Goal: Information Seeking & Learning: Understand process/instructions

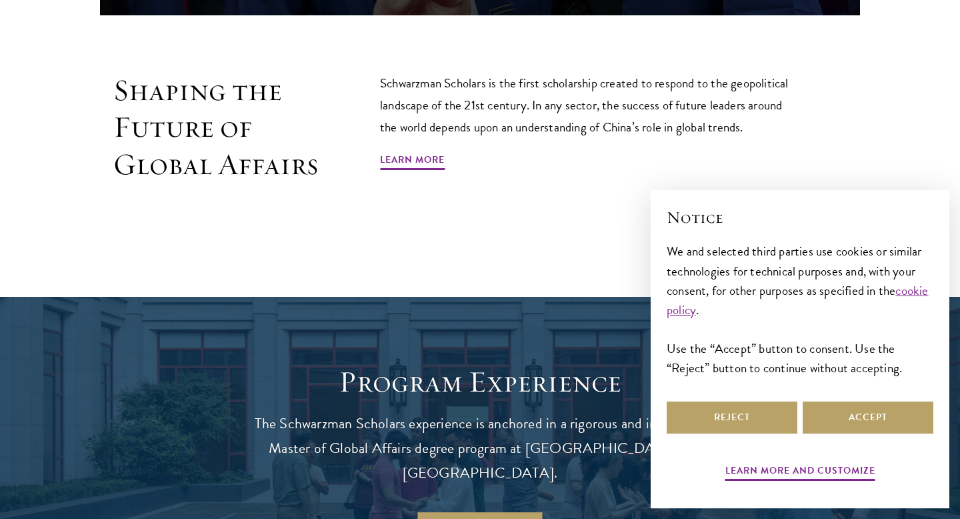
scroll to position [899, 0]
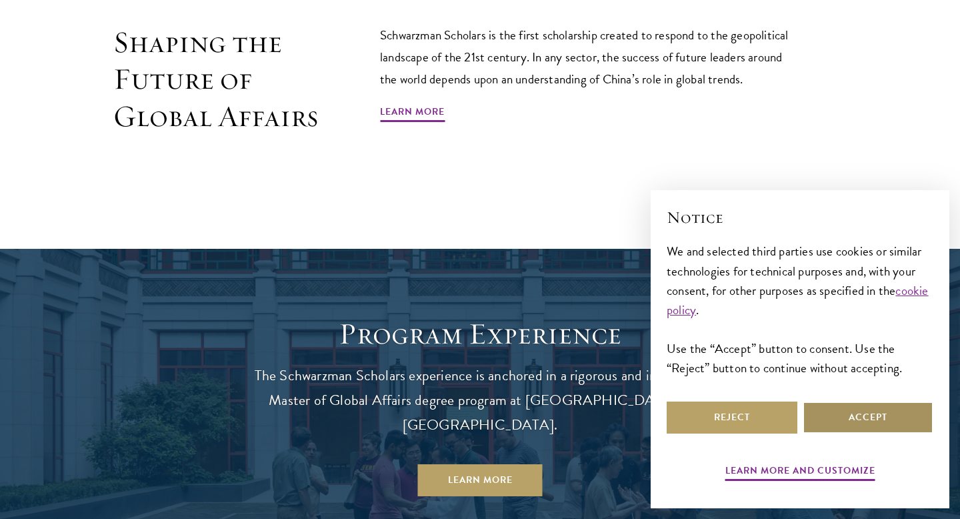
click at [835, 413] on button "Accept" at bounding box center [868, 417] width 131 height 32
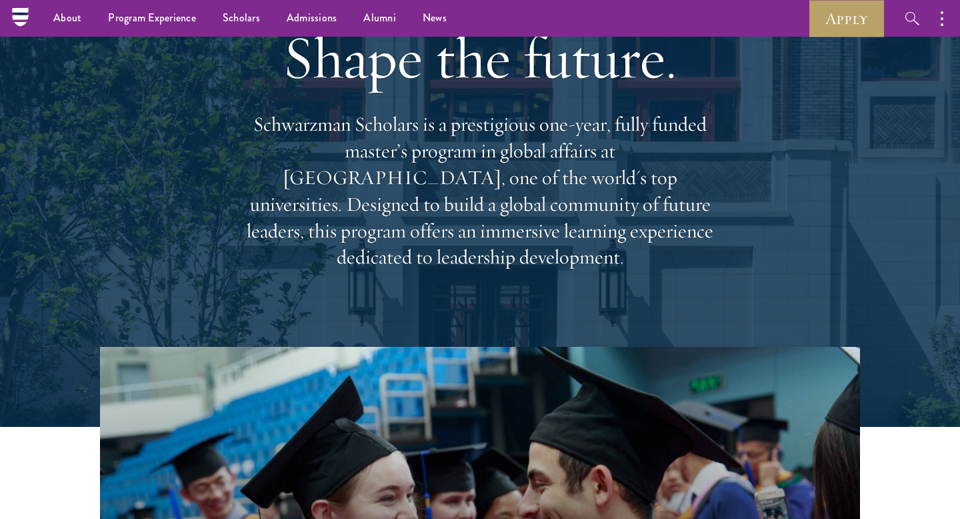
scroll to position [0, 0]
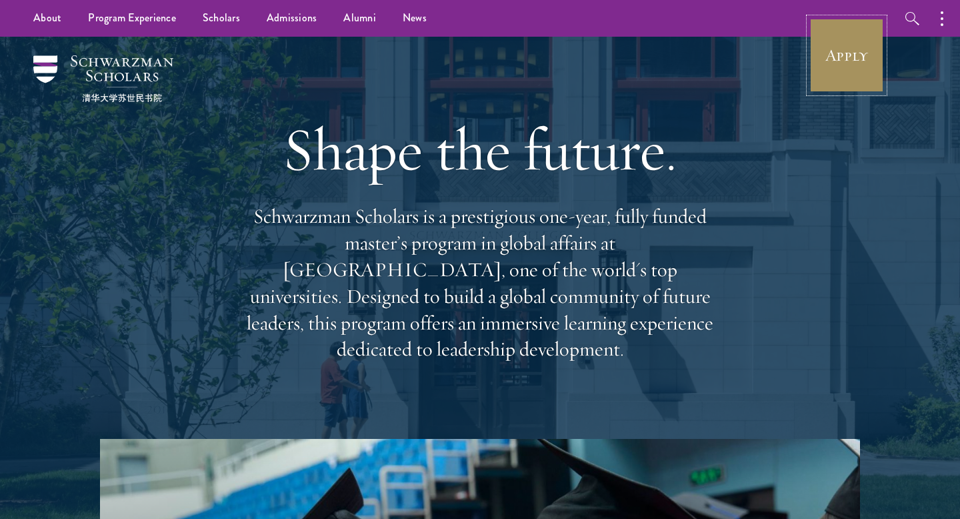
click at [847, 55] on link "Apply" at bounding box center [846, 55] width 75 height 75
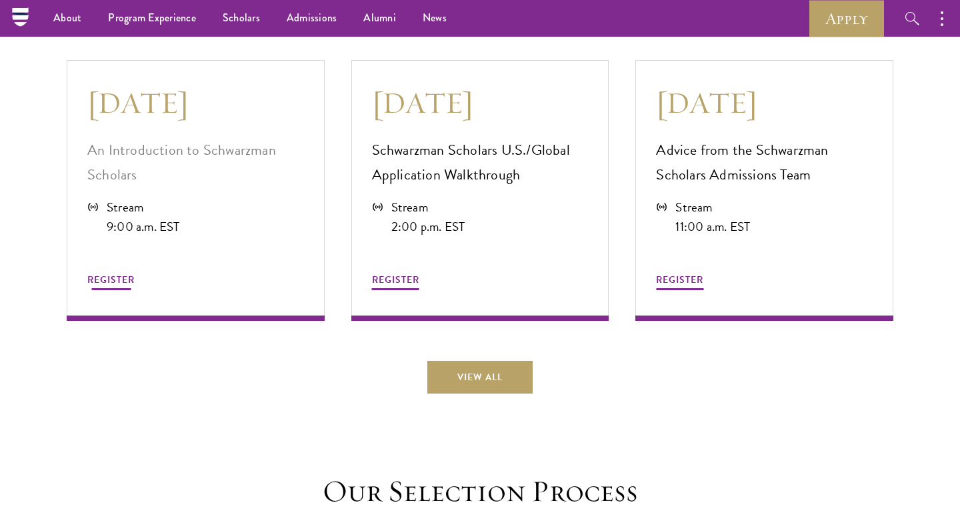
scroll to position [3683, 0]
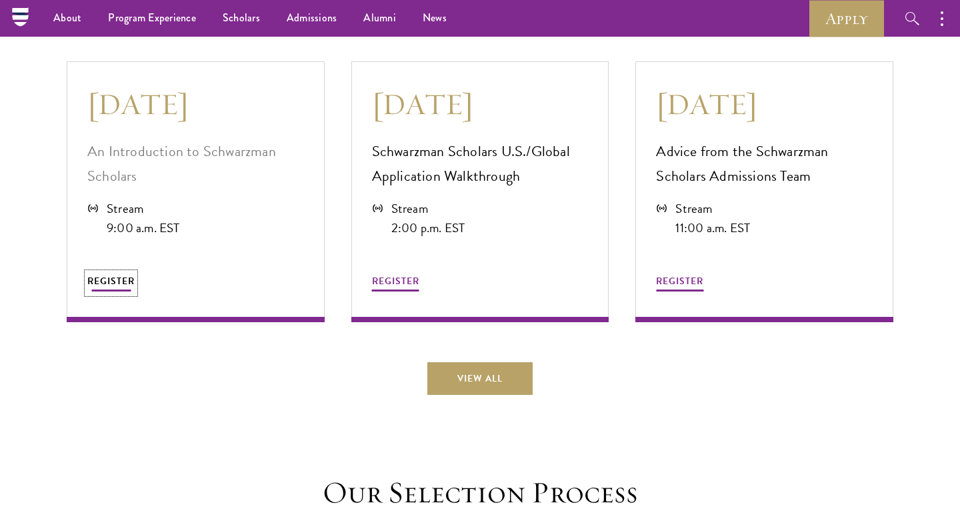
click at [121, 281] on button "REGISTER" at bounding box center [110, 283] width 47 height 21
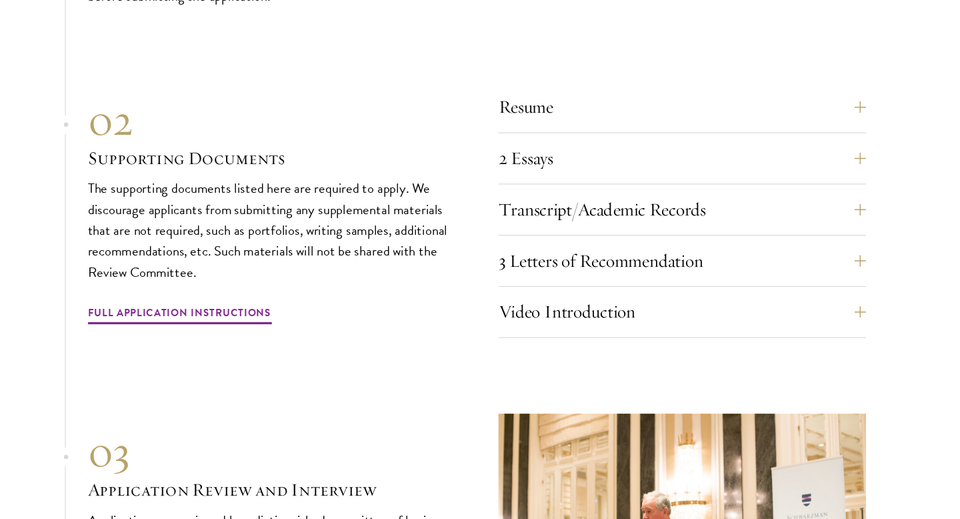
scroll to position [4545, 0]
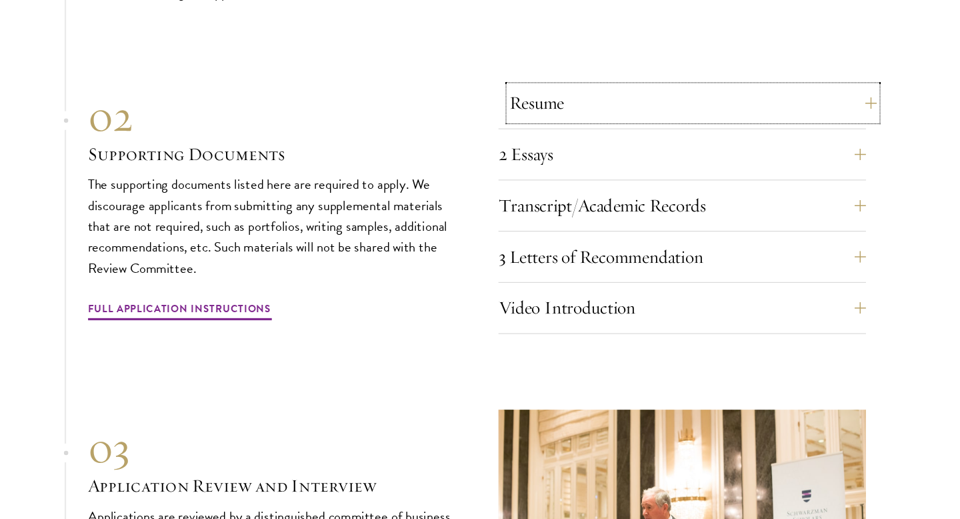
click at [577, 125] on button "Resume" at bounding box center [680, 134] width 340 height 32
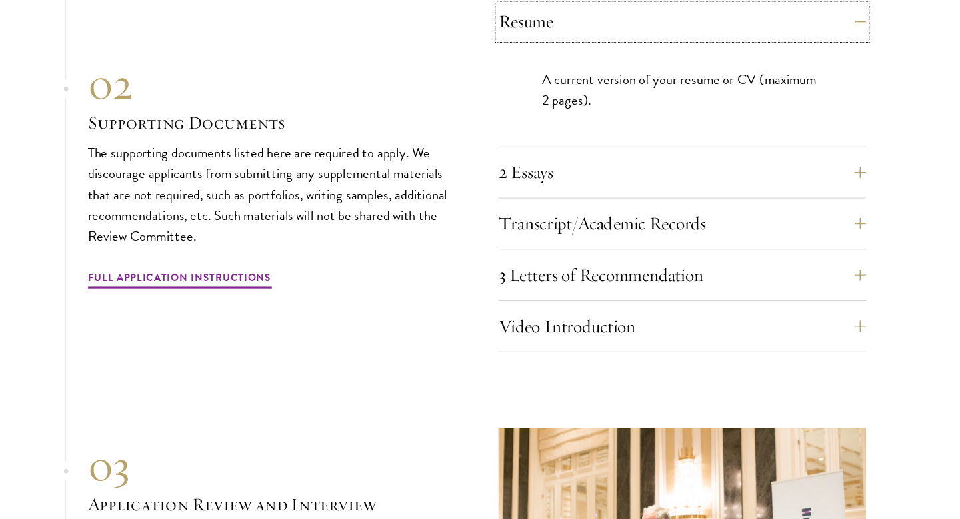
scroll to position [4622, 0]
click at [580, 193] on button "2 Essays" at bounding box center [680, 197] width 340 height 32
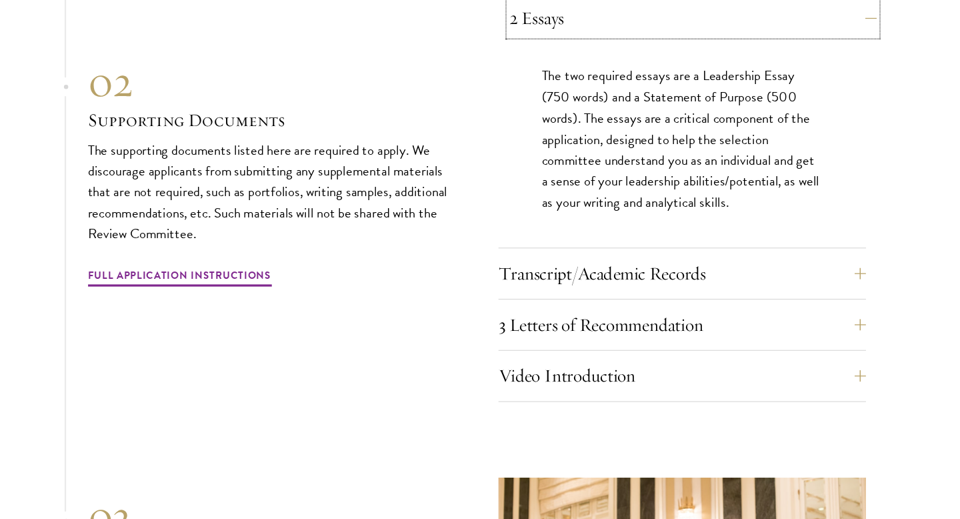
scroll to position [4710, 0]
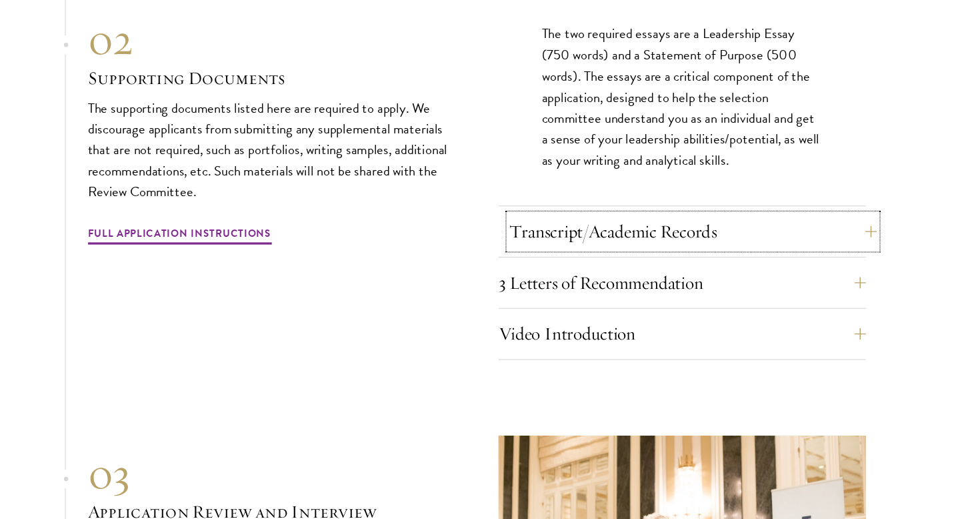
click at [590, 239] on button "Transcript/Academic Records" at bounding box center [680, 253] width 340 height 32
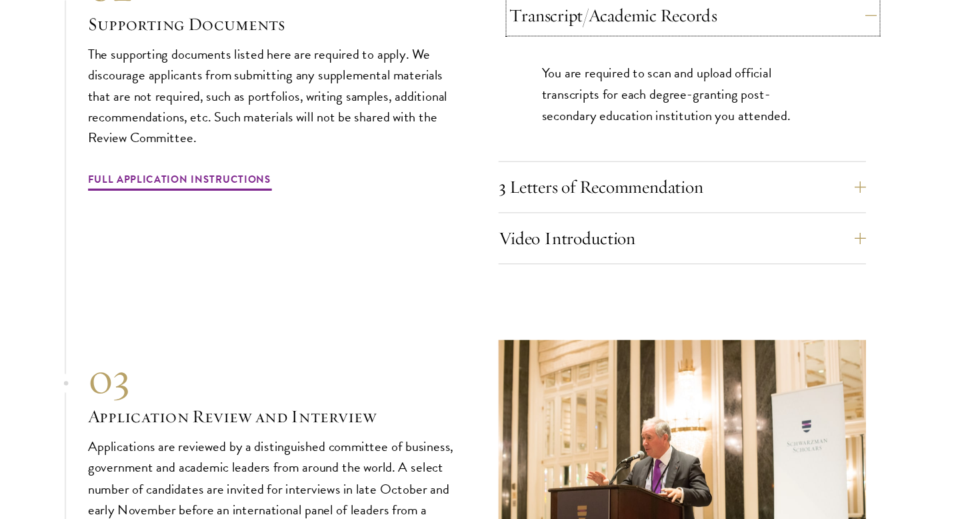
scroll to position [4726, 0]
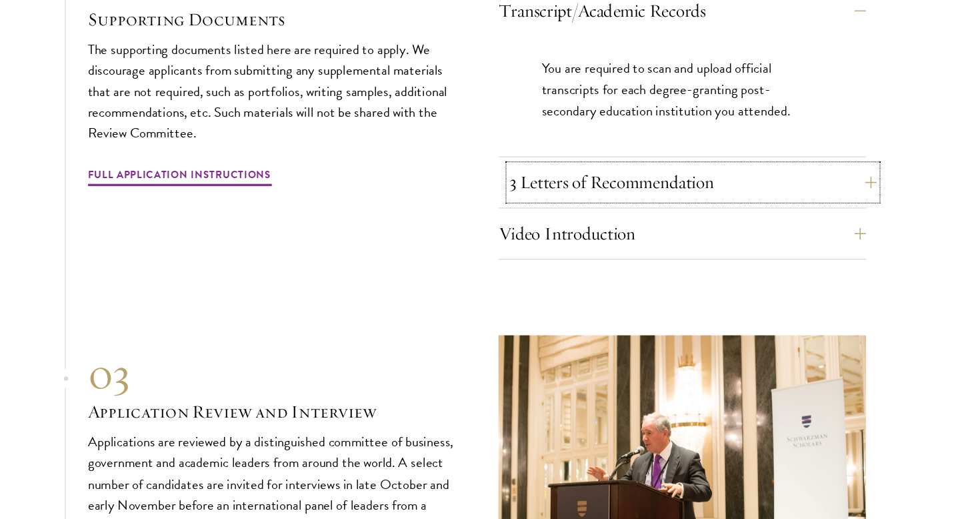
click at [607, 197] on button "3 Letters of Recommendation" at bounding box center [680, 207] width 340 height 32
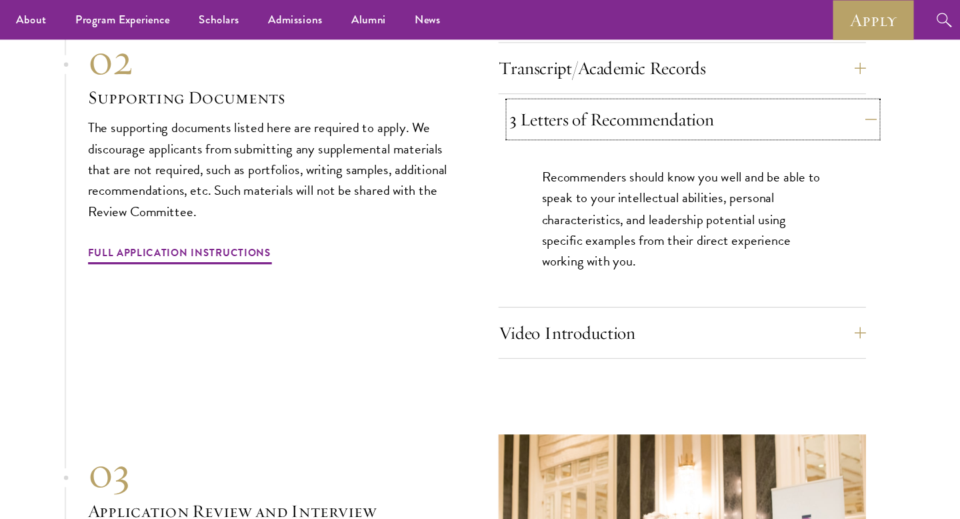
scroll to position [4709, 0]
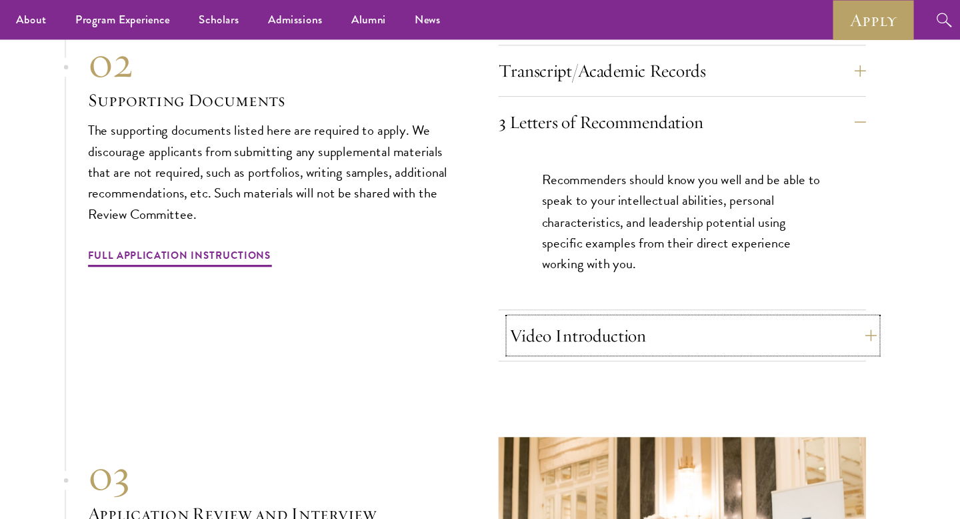
click at [555, 312] on button "Video Introduction" at bounding box center [680, 310] width 340 height 32
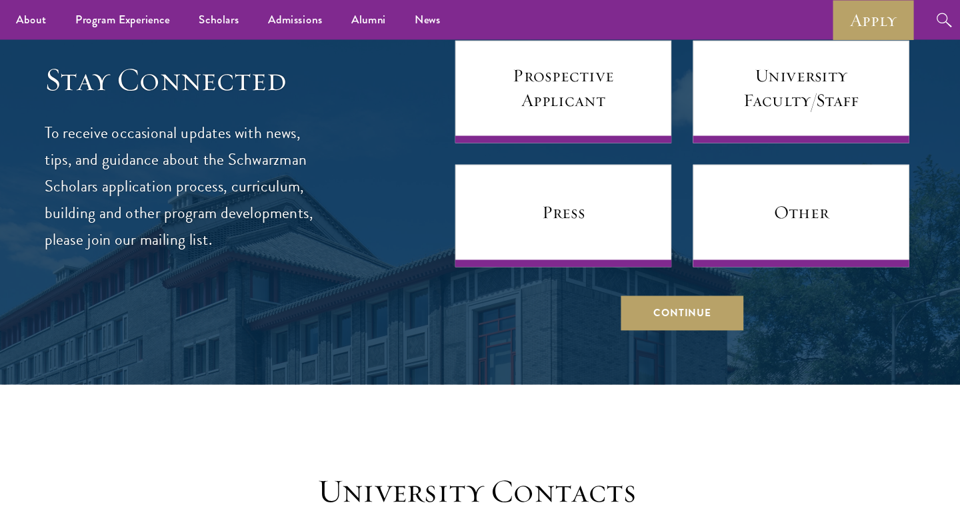
scroll to position [5854, 0]
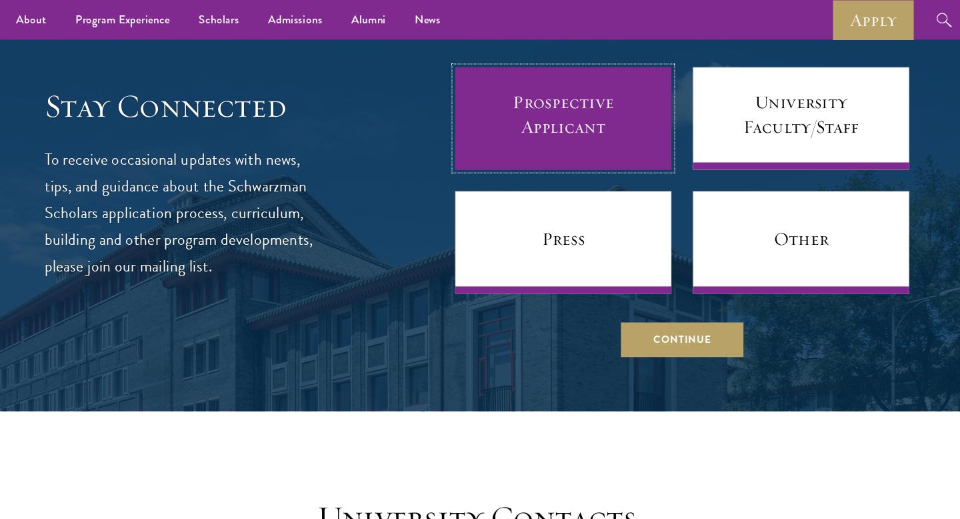
click at [613, 125] on link "Prospective Applicant" at bounding box center [560, 109] width 200 height 95
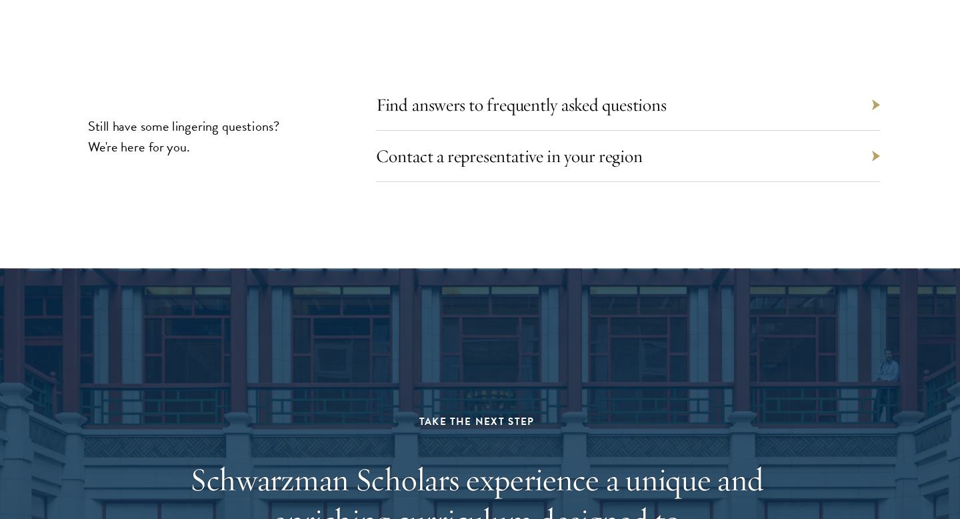
scroll to position [6617, 0]
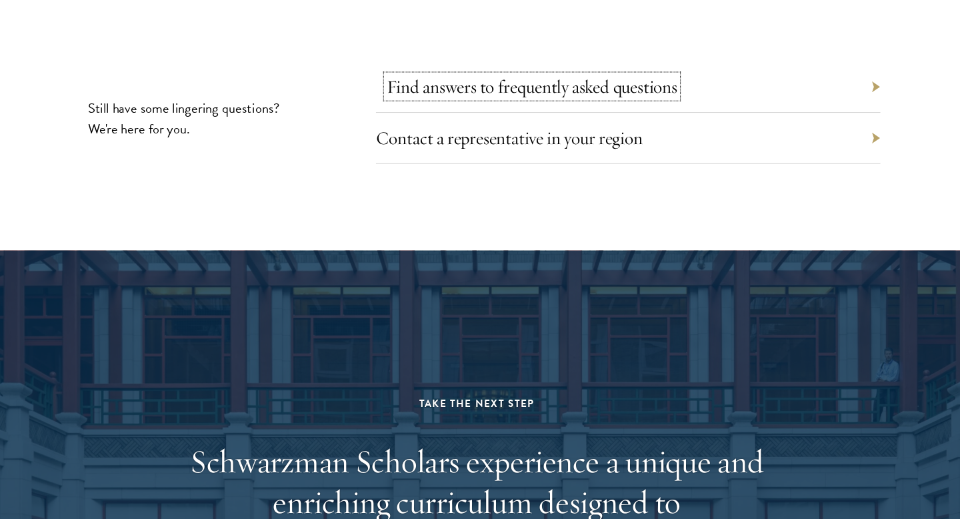
click at [607, 111] on link "Find answers to frequently asked questions" at bounding box center [531, 118] width 269 height 21
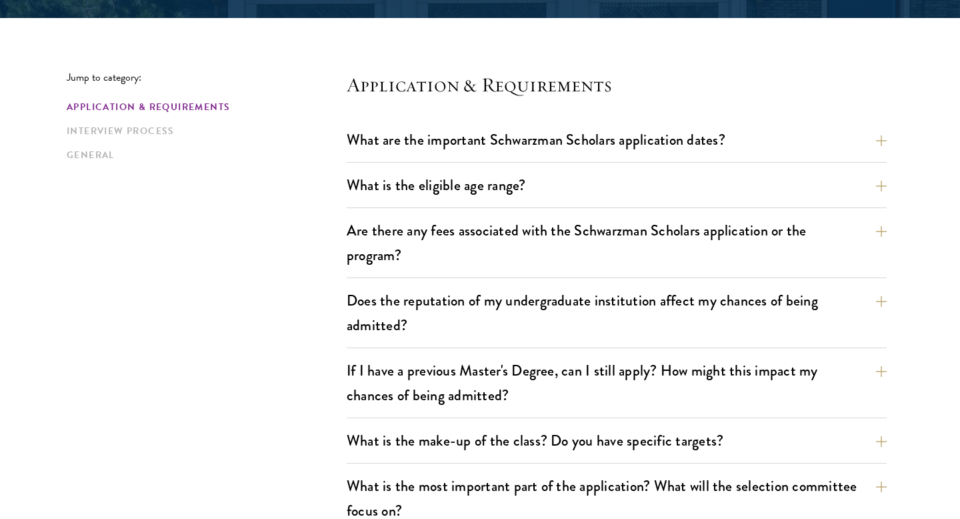
scroll to position [325, 0]
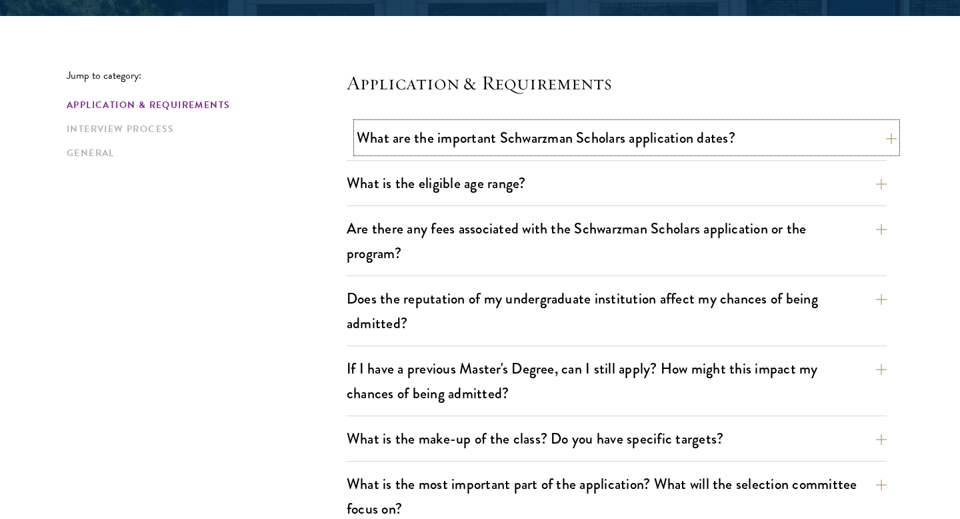
click at [514, 141] on button "What are the important Schwarzman Scholars application dates?" at bounding box center [627, 138] width 540 height 30
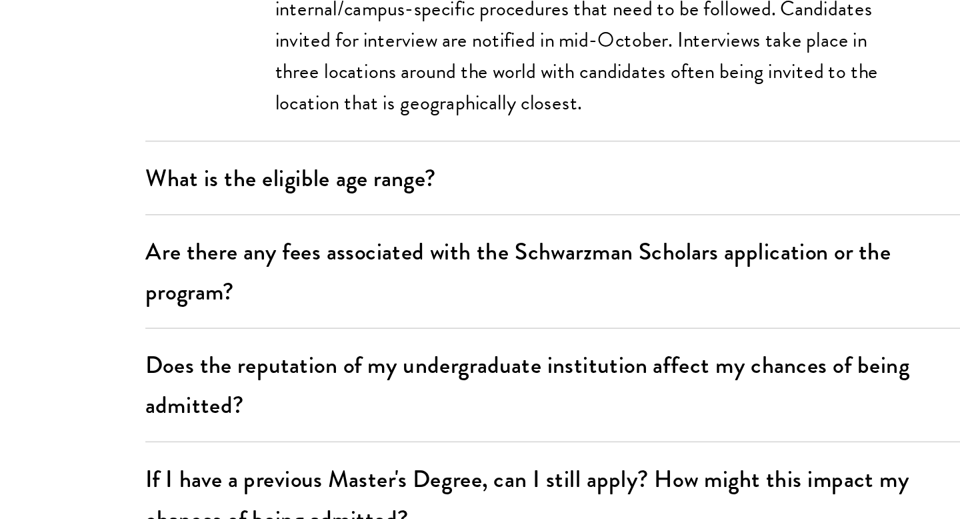
scroll to position [597, 0]
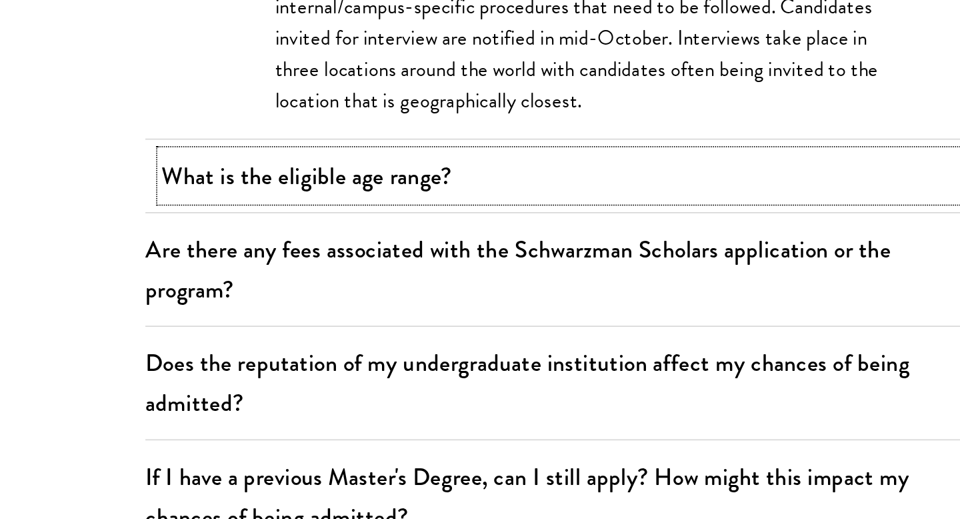
click at [538, 316] on button "What is the eligible age range?" at bounding box center [627, 307] width 540 height 30
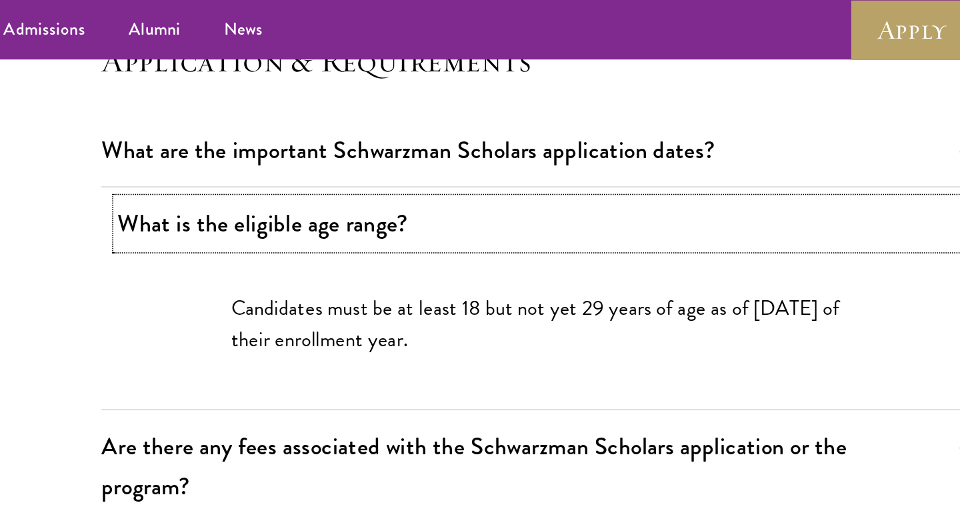
scroll to position [361, 0]
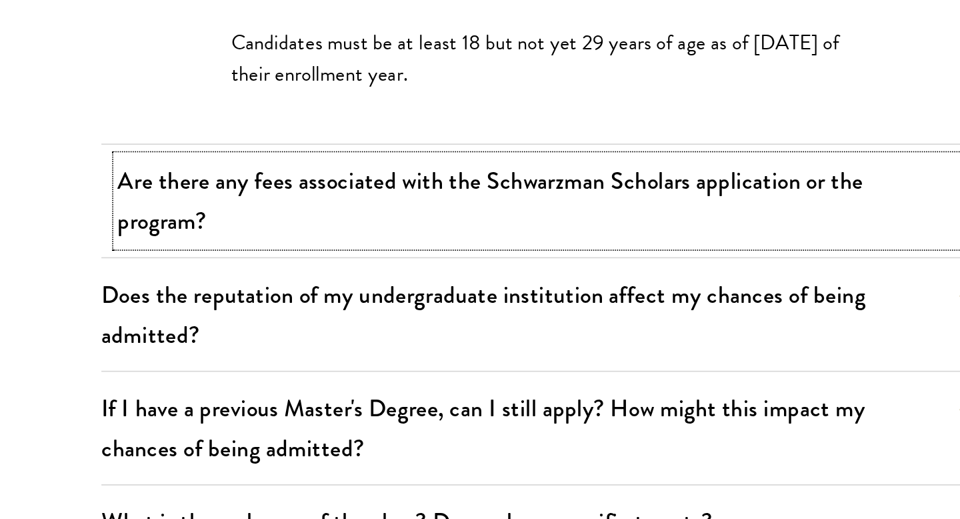
click at [555, 292] on button "Are there any fees associated with the Schwarzman Scholars application or the p…" at bounding box center [627, 297] width 540 height 55
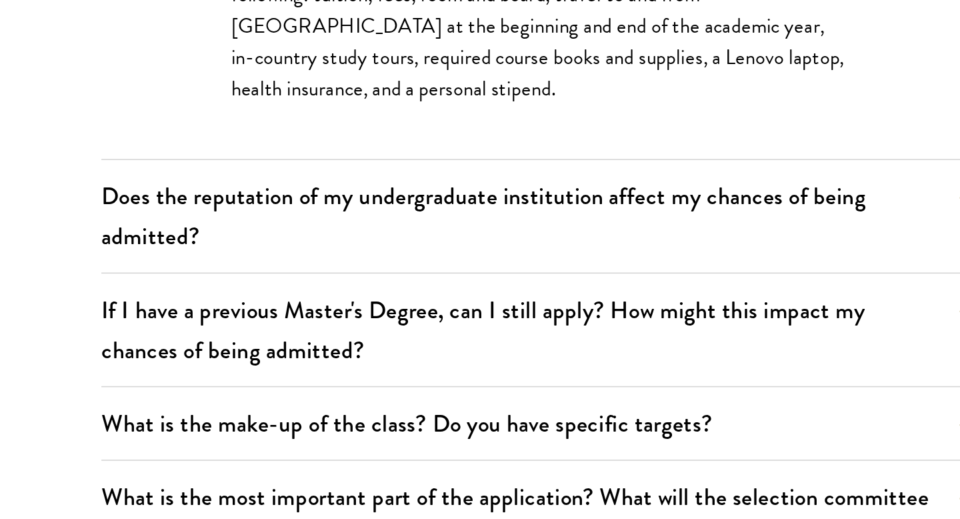
scroll to position [517, 0]
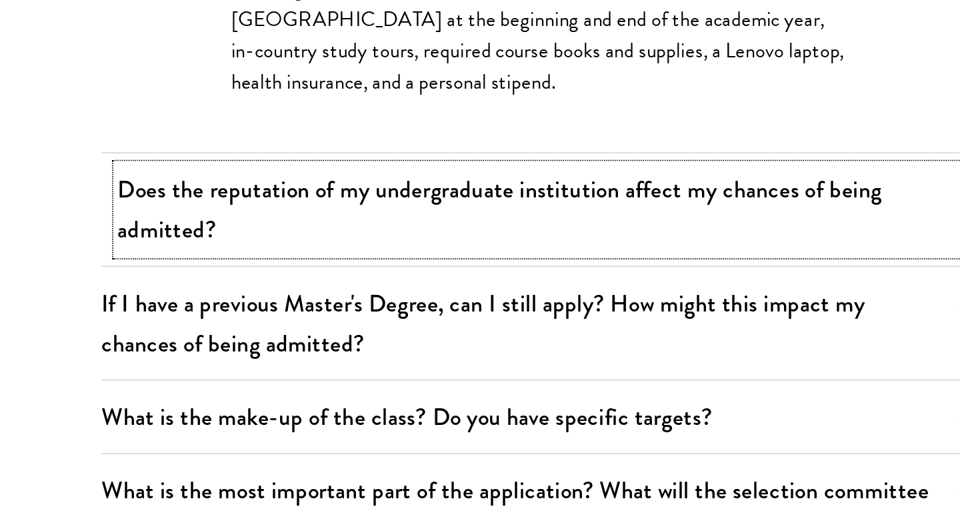
click at [549, 325] on button "Does the reputation of my undergraduate institution affect my chances of being …" at bounding box center [627, 328] width 540 height 55
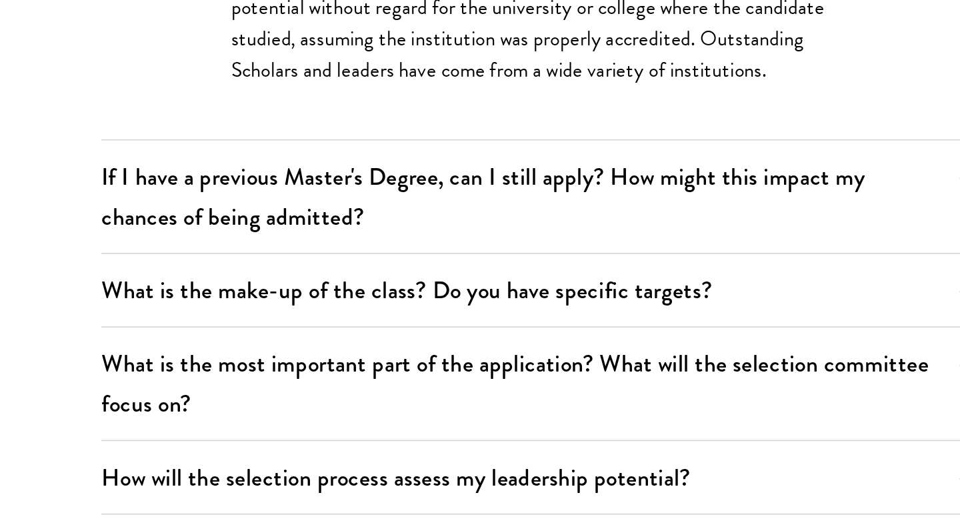
scroll to position [516, 0]
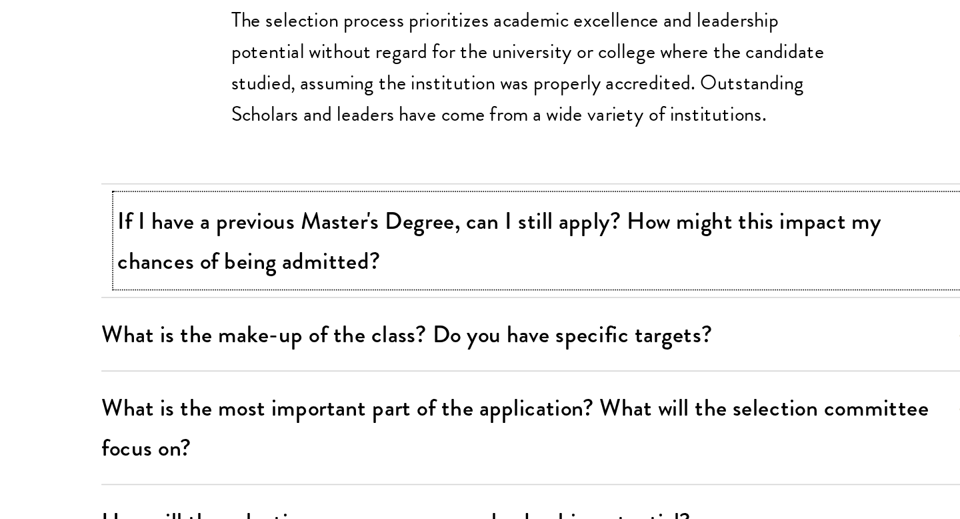
click at [547, 313] on button "If I have a previous Master's Degree, can I still apply? How might this impact …" at bounding box center [627, 320] width 540 height 55
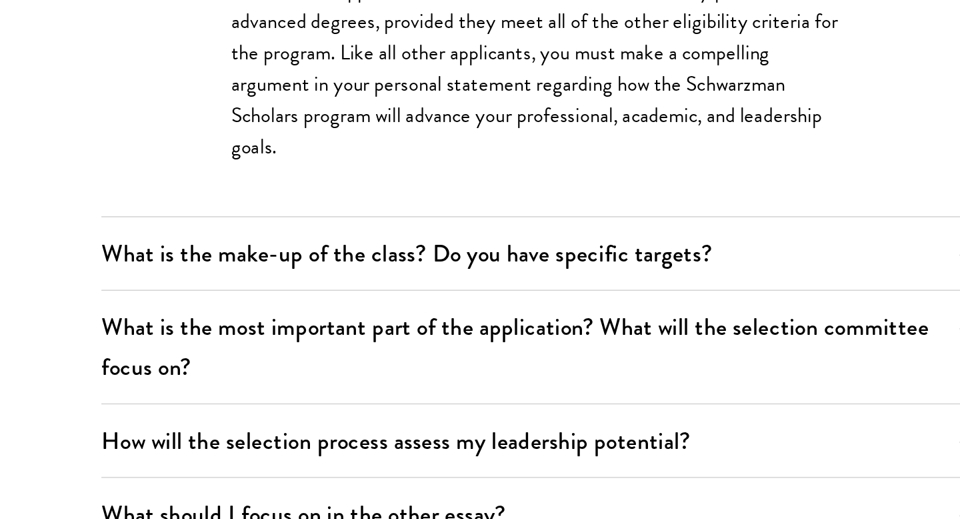
scroll to position [589, 0]
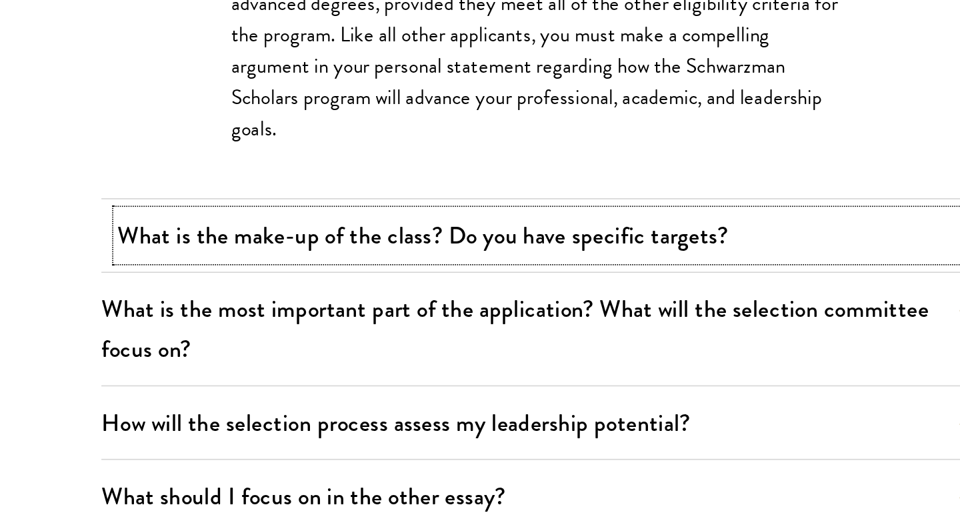
click at [543, 349] on button "What is the make-up of the class? Do you have specific targets?" at bounding box center [627, 344] width 540 height 30
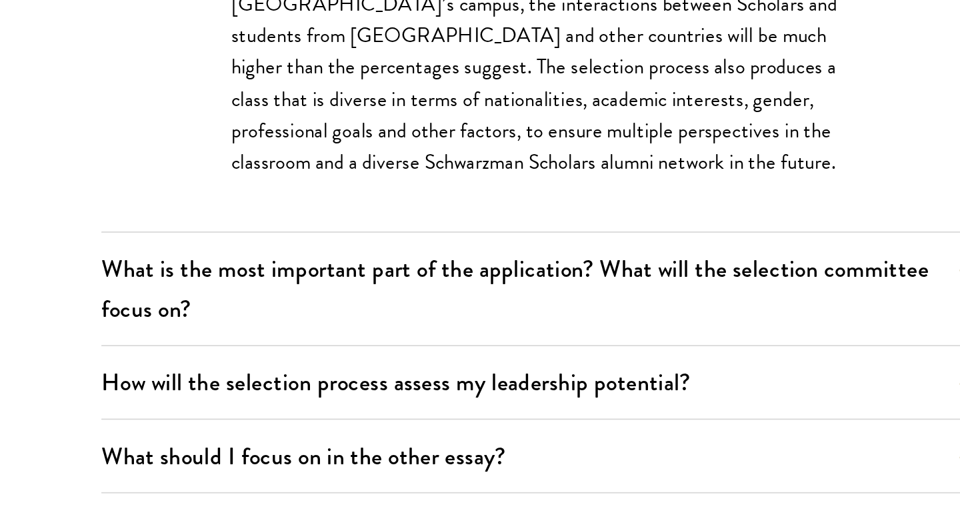
scroll to position [712, 0]
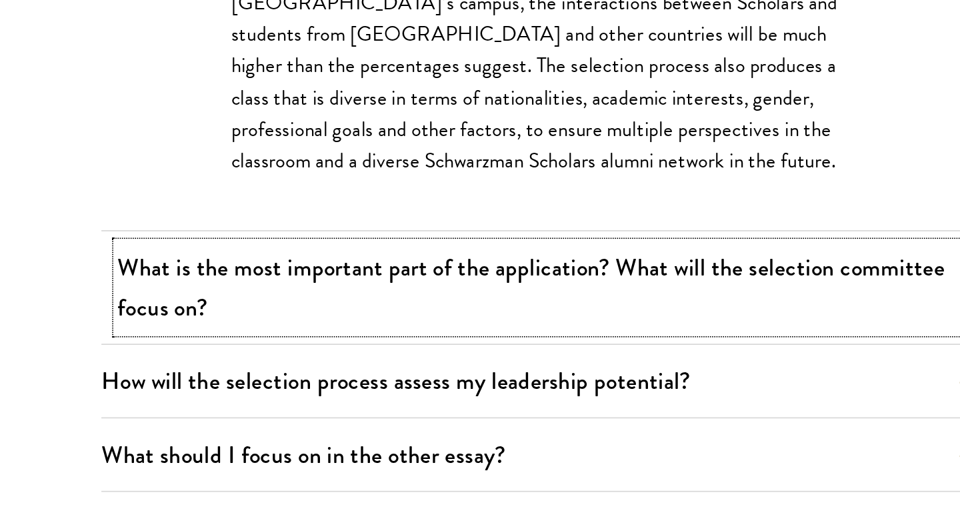
click at [539, 362] on button "What is the most important part of the application? What will the selection com…" at bounding box center [627, 376] width 540 height 55
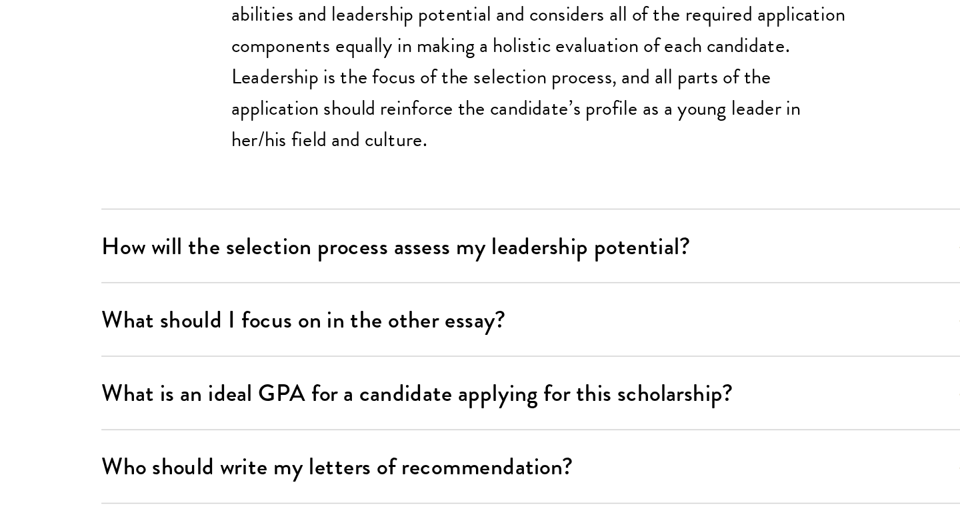
scroll to position [721, 0]
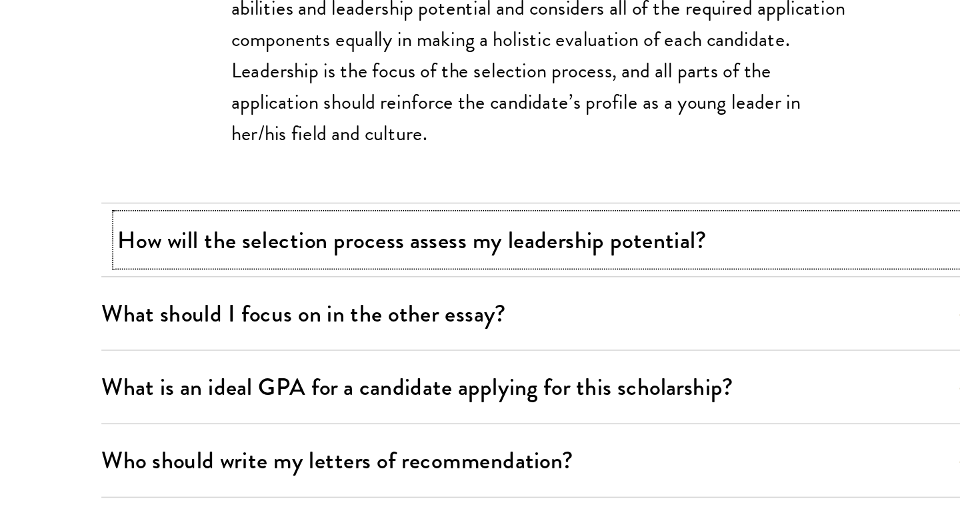
click at [527, 341] on button "How will the selection process assess my leadership potential?" at bounding box center [627, 346] width 540 height 30
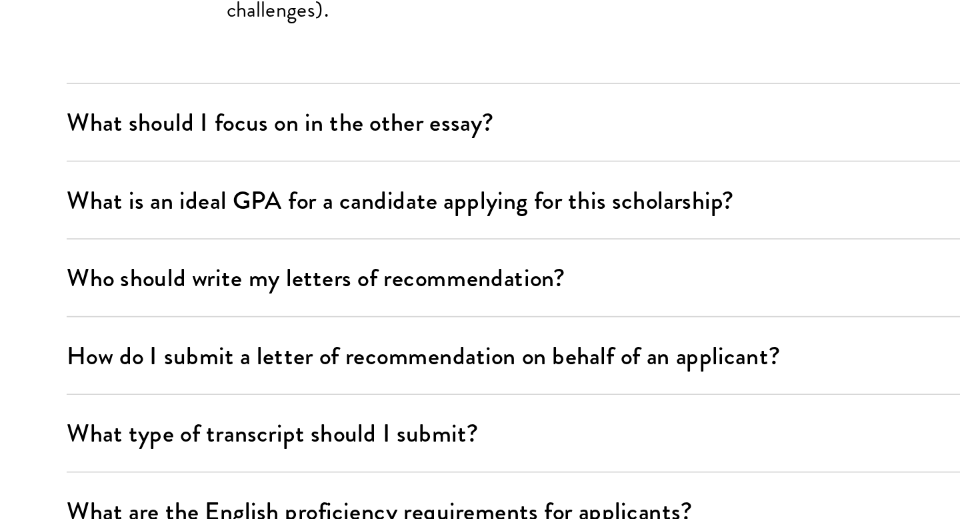
scroll to position [1342, 0]
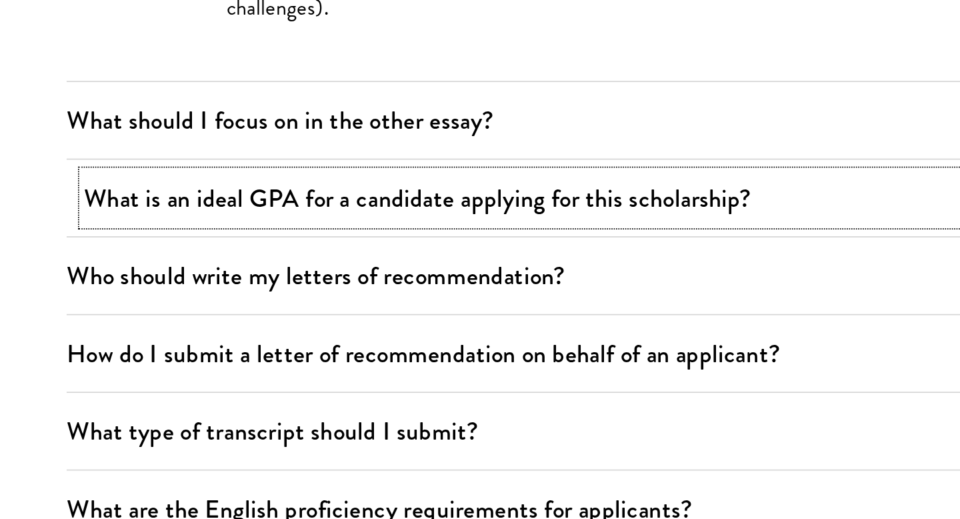
click at [670, 333] on button "What is an ideal GPA for a candidate applying for this scholarship?" at bounding box center [627, 331] width 540 height 30
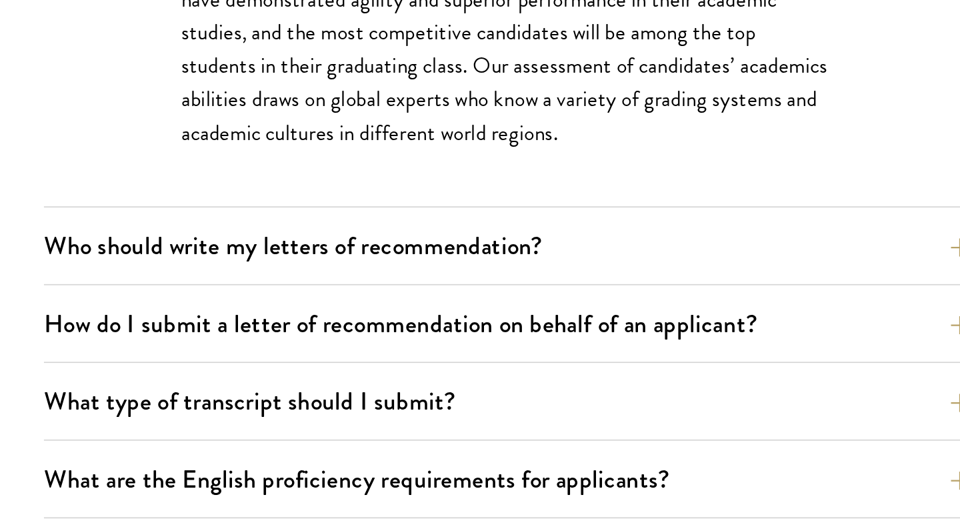
scroll to position [885, 0]
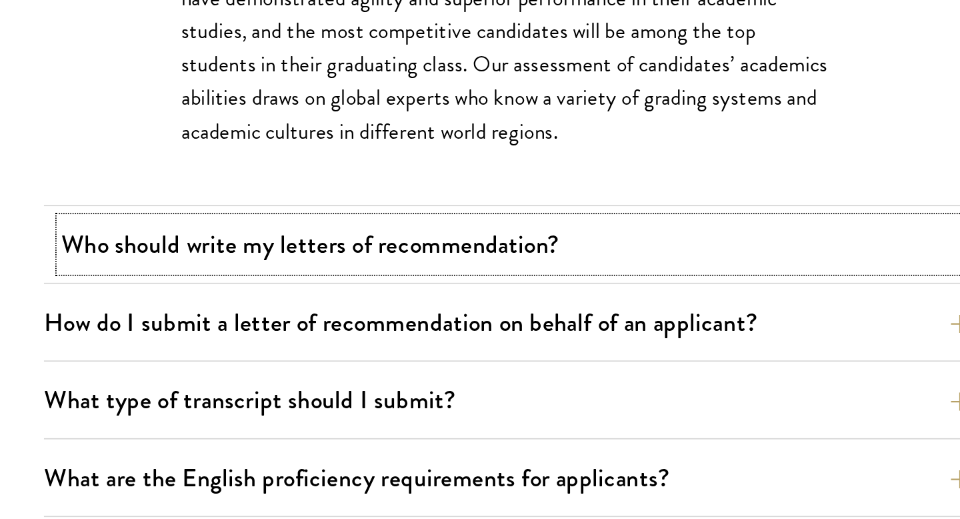
click at [638, 351] on button "Who should write my letters of recommendation?" at bounding box center [627, 358] width 540 height 30
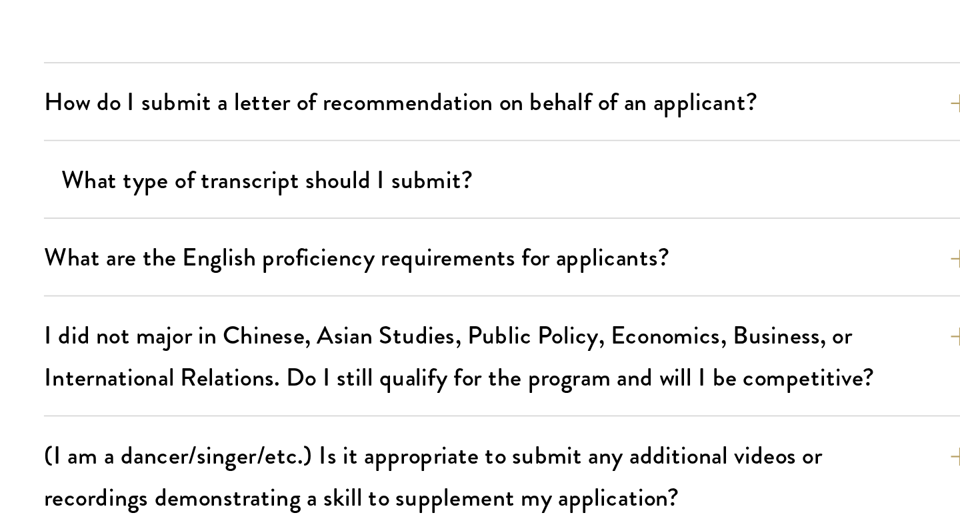
scroll to position [1388, 0]
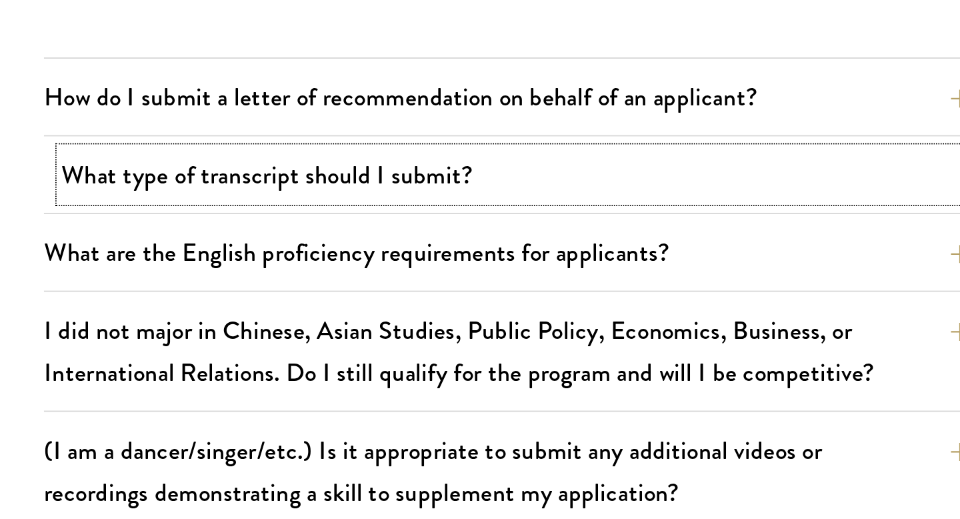
click at [619, 327] on button "What type of transcript should I submit?" at bounding box center [627, 318] width 540 height 30
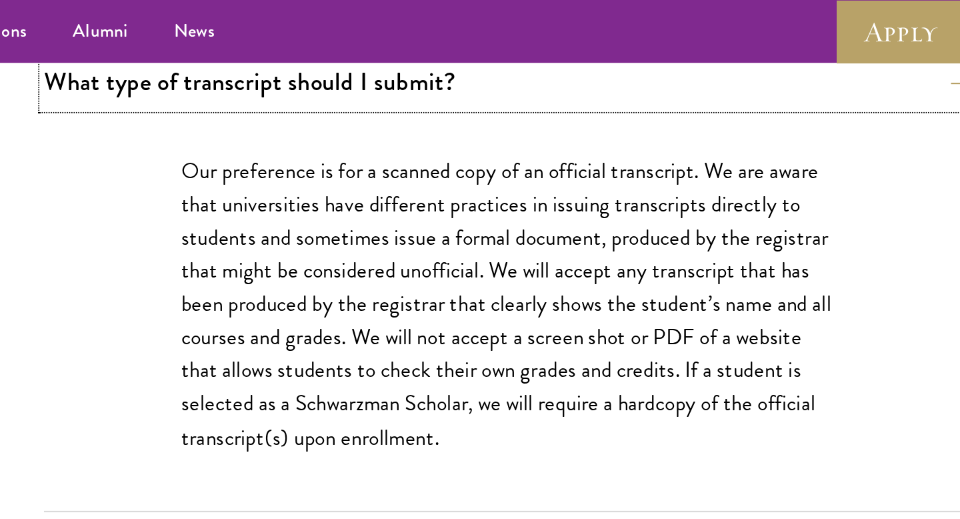
scroll to position [1052, 0]
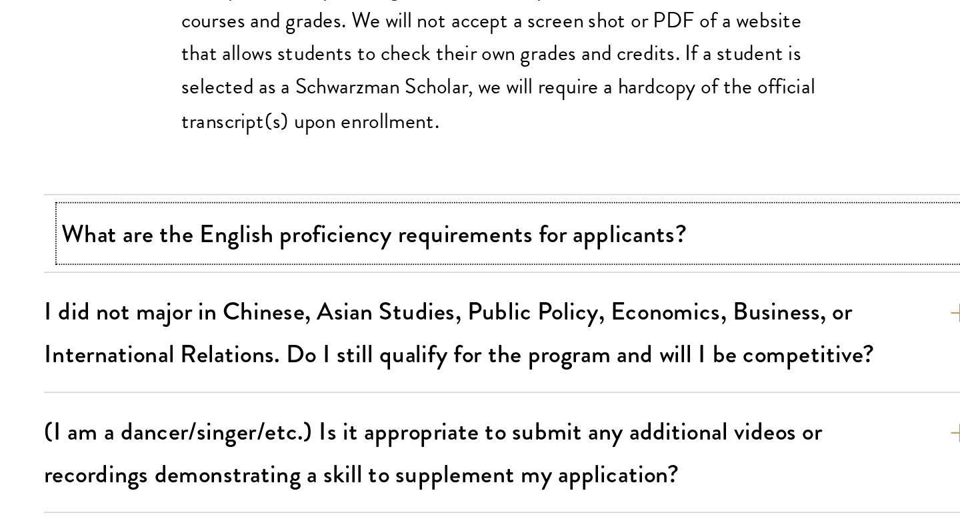
click at [591, 330] on button "What are the English proficiency requirements for applicants?" at bounding box center [627, 328] width 540 height 30
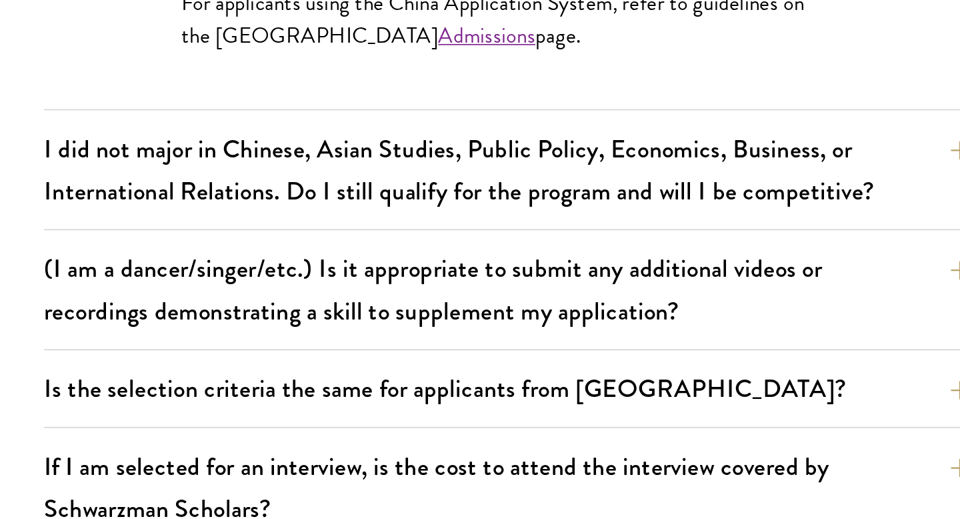
scroll to position [1364, 0]
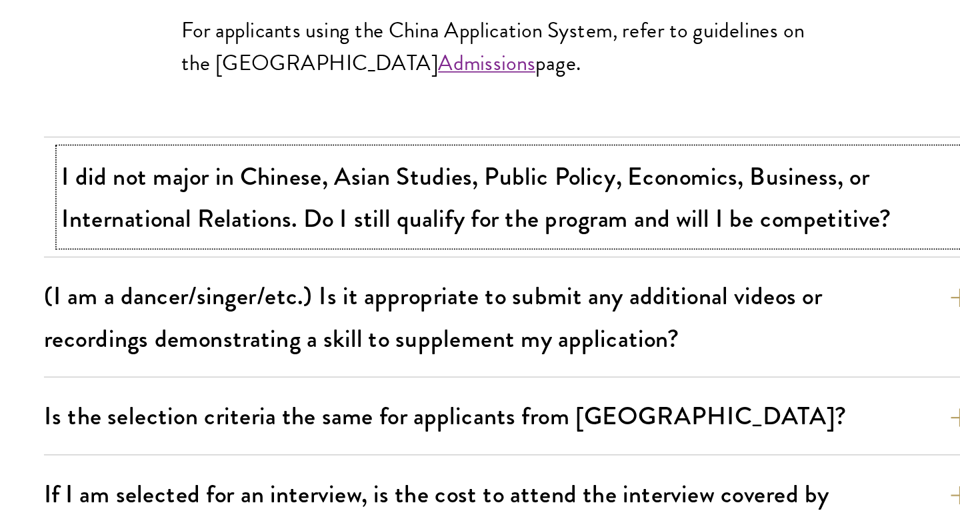
click at [616, 308] on button "I did not major in Chinese, Asian Studies, Public Policy, Economics, Business, …" at bounding box center [627, 314] width 540 height 55
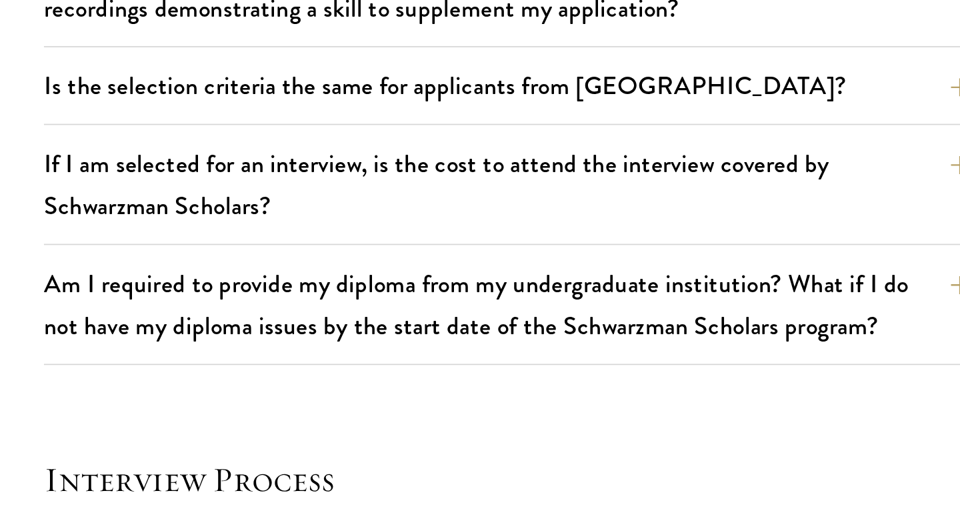
scroll to position [1307, 0]
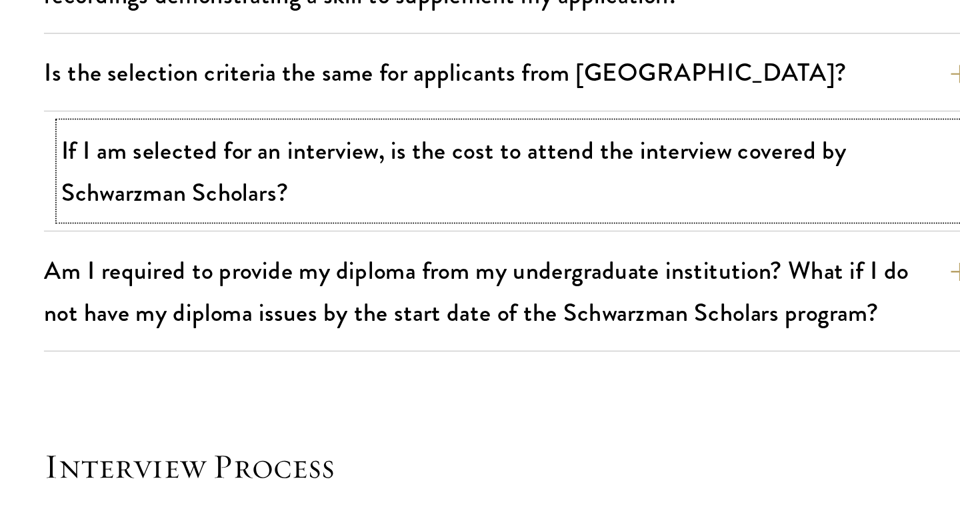
click at [620, 326] on button "If I am selected for an interview, is the cost to attend the interview covered …" at bounding box center [627, 315] width 540 height 55
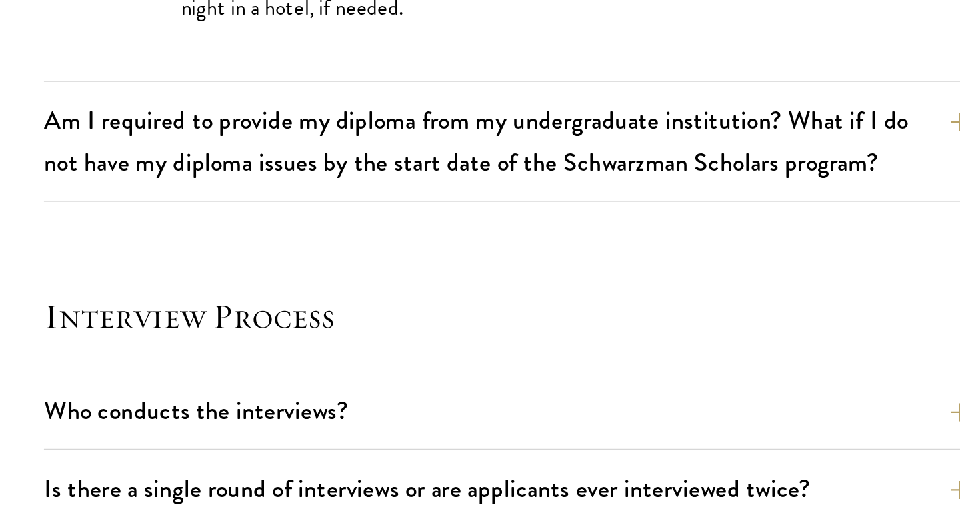
scroll to position [1259, 0]
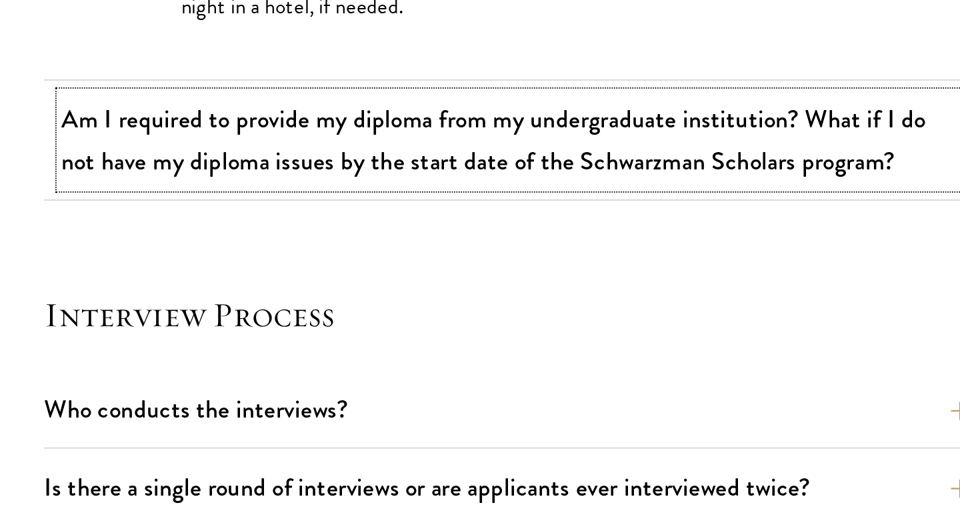
click at [627, 304] on button "Am I required to provide my diploma from my undergraduate institution? What if …" at bounding box center [627, 297] width 540 height 55
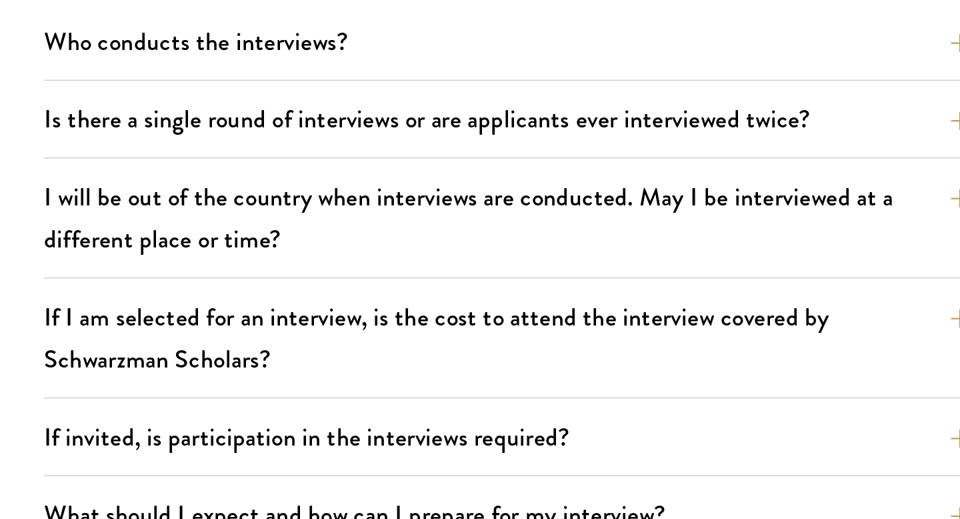
scroll to position [1552, 0]
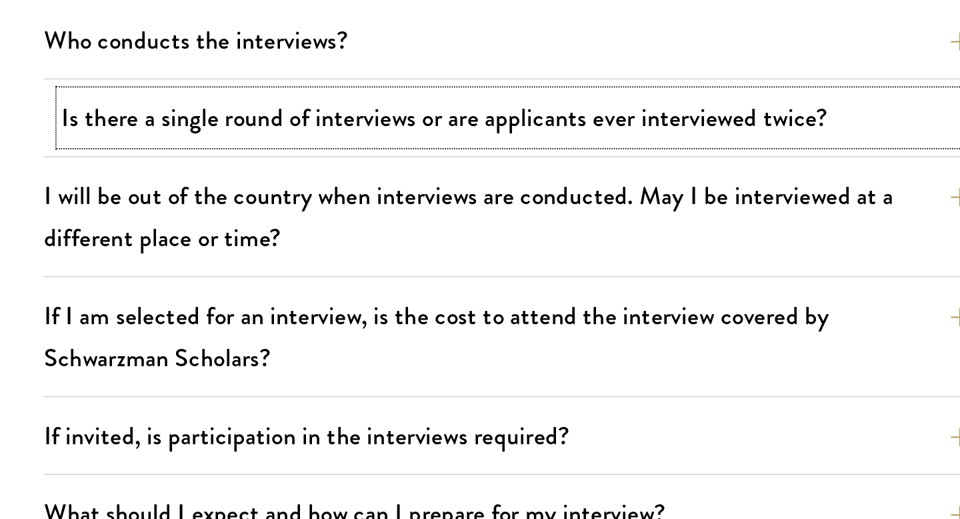
click at [638, 282] on button "Is there a single round of interviews or are applicants ever interviewed twice?" at bounding box center [627, 284] width 540 height 30
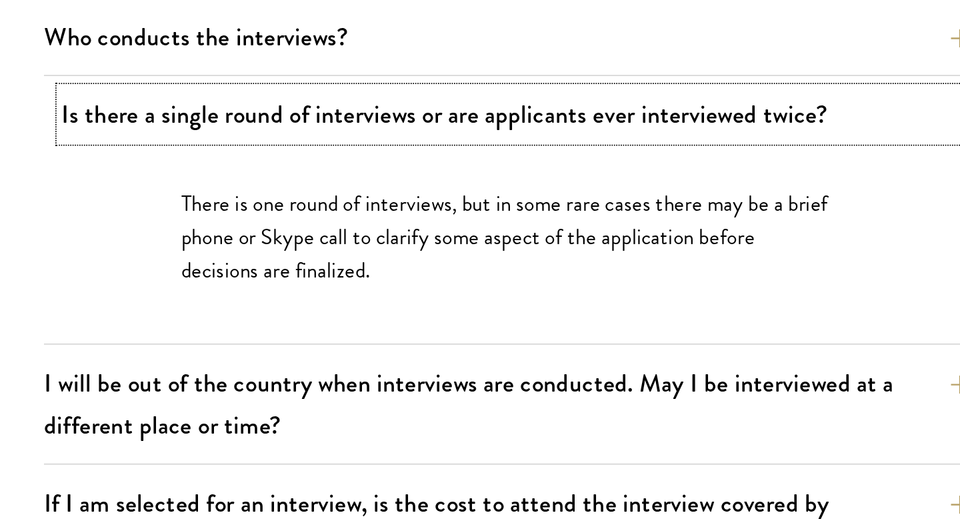
scroll to position [1382, 0]
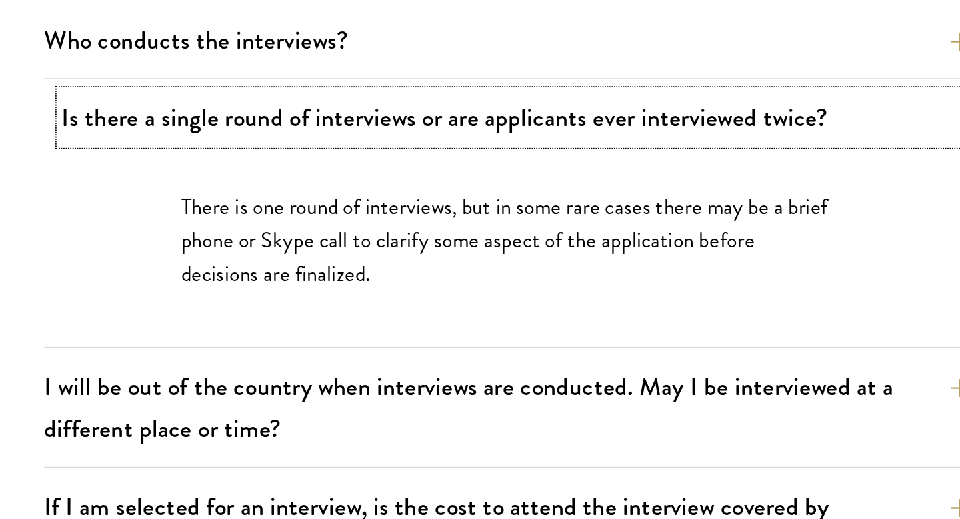
click at [638, 283] on button "Is there a single round of interviews or are applicants ever interviewed twice?" at bounding box center [627, 284] width 540 height 30
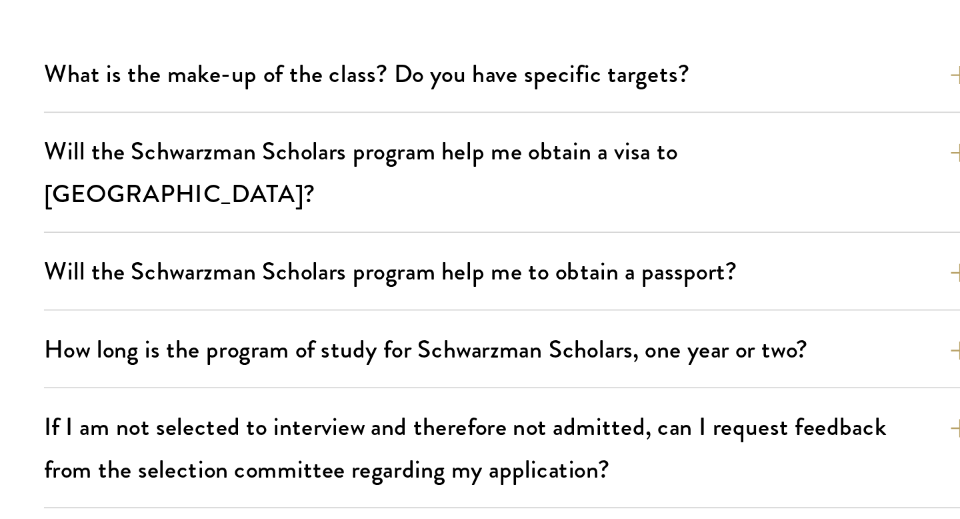
scroll to position [1785, 0]
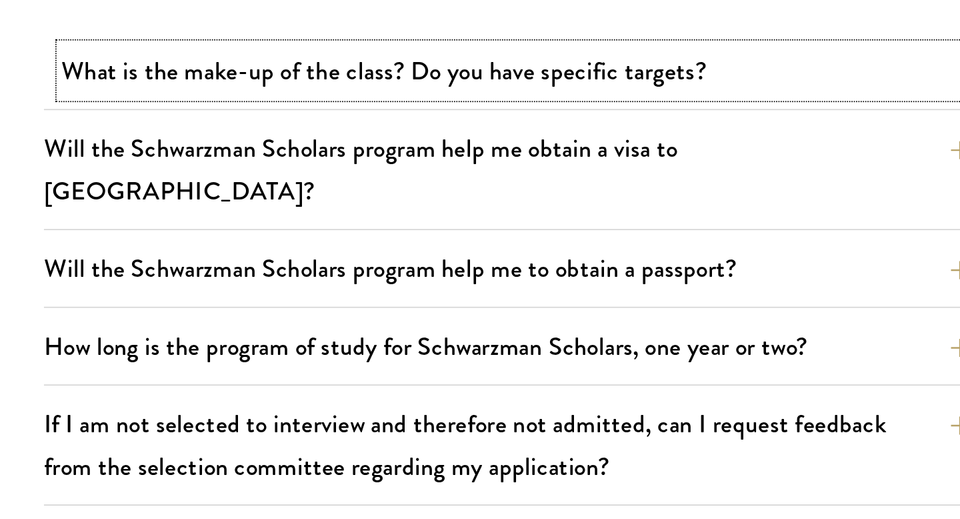
click at [641, 263] on button "What is the make-up of the class? Do you have specific targets?" at bounding box center [627, 257] width 540 height 30
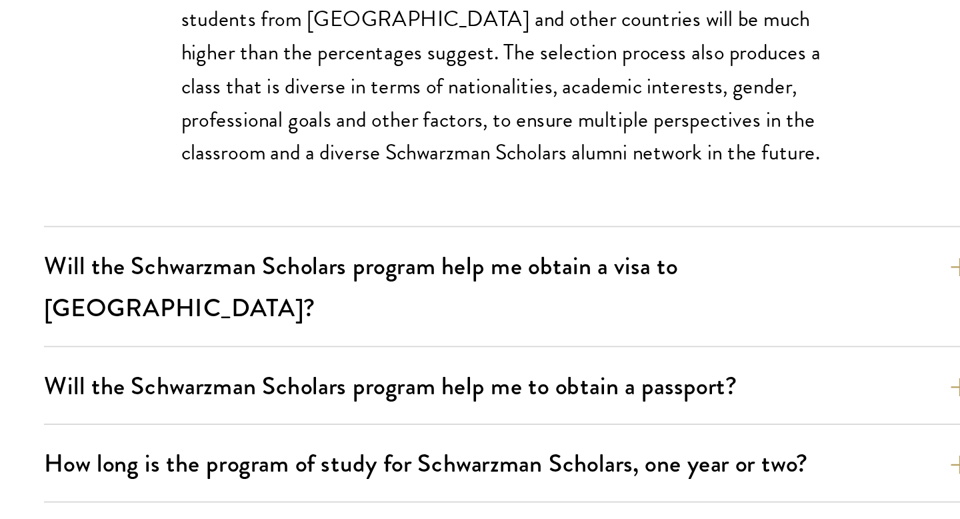
scroll to position [2025, 0]
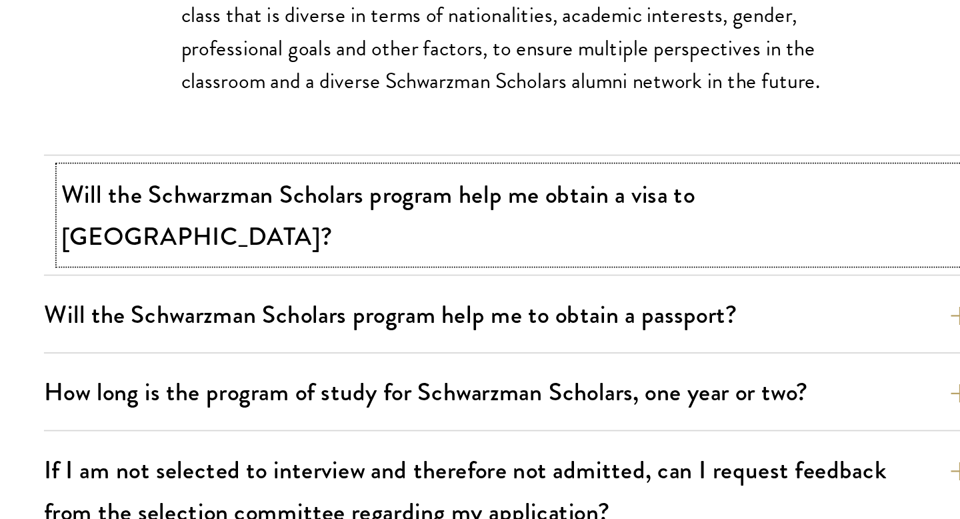
click at [615, 326] on button "Will the Schwarzman Scholars program help me obtain a visa to China?" at bounding box center [627, 341] width 540 height 55
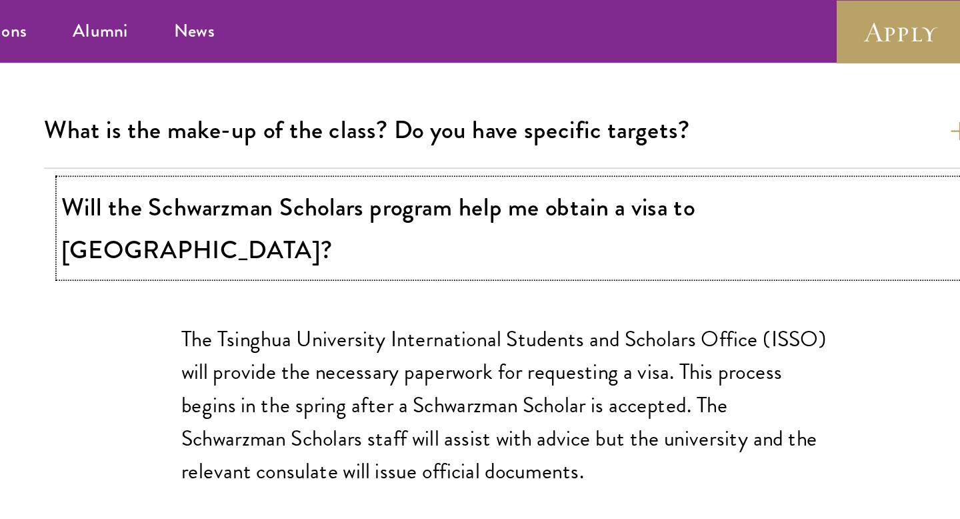
scroll to position [1962, 0]
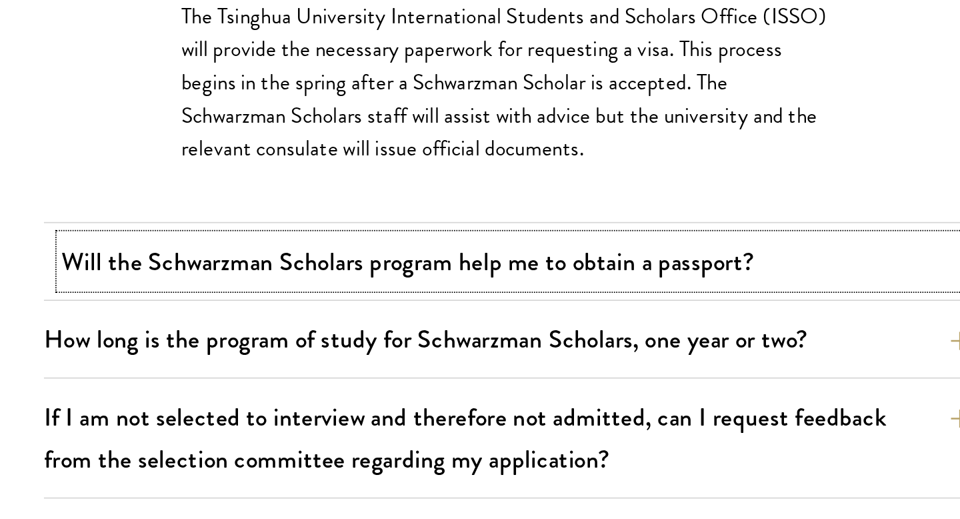
click at [599, 332] on button "Will the Schwarzman Scholars program help me to obtain a passport?" at bounding box center [627, 346] width 540 height 30
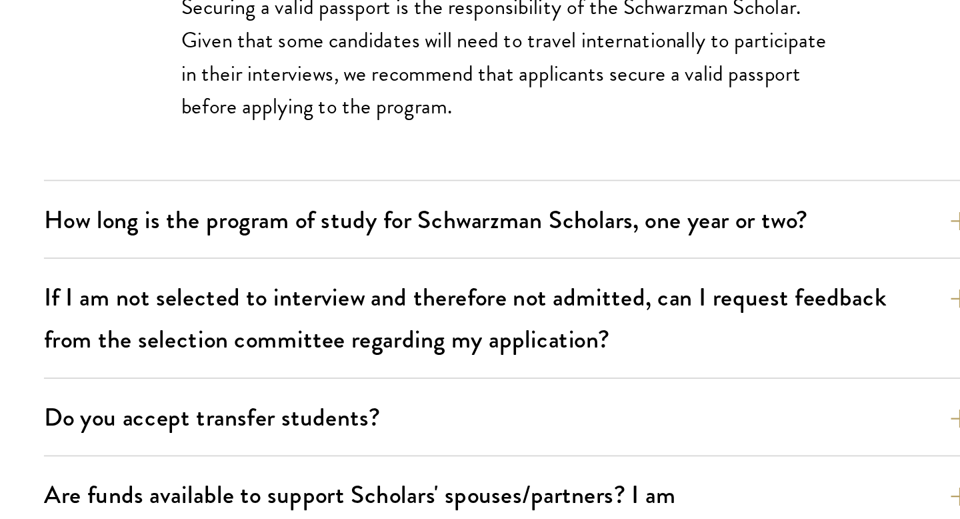
scroll to position [1992, 0]
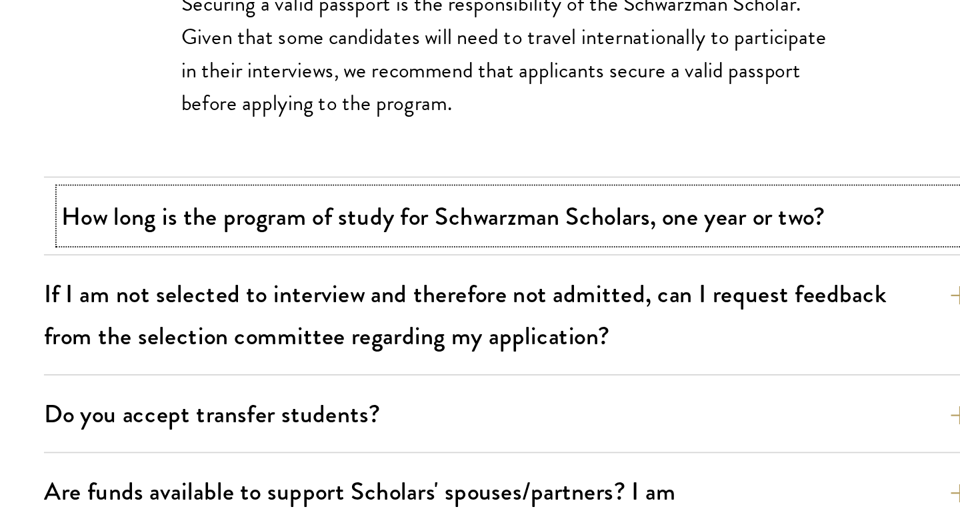
click at [613, 327] on button "How long is the program of study for Schwarzman Scholars, one year or two?" at bounding box center [627, 342] width 540 height 30
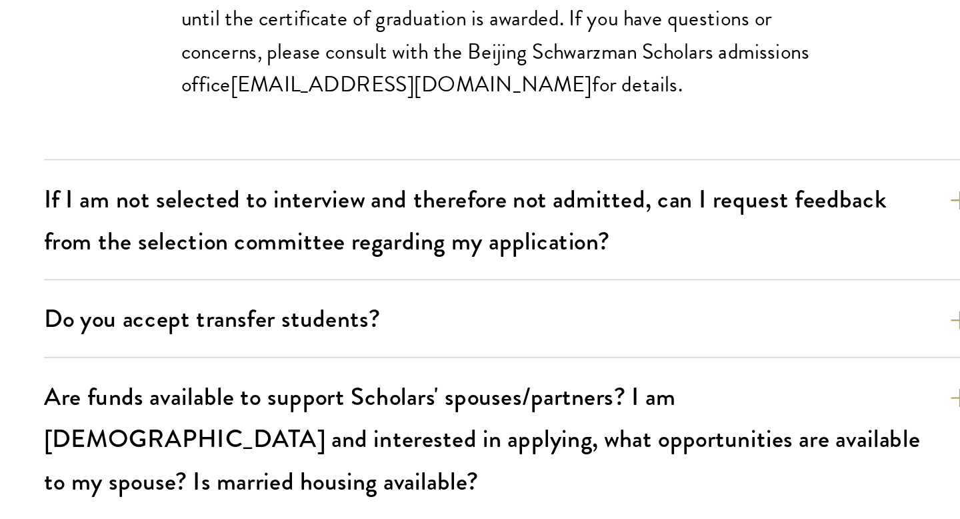
scroll to position [2127, 0]
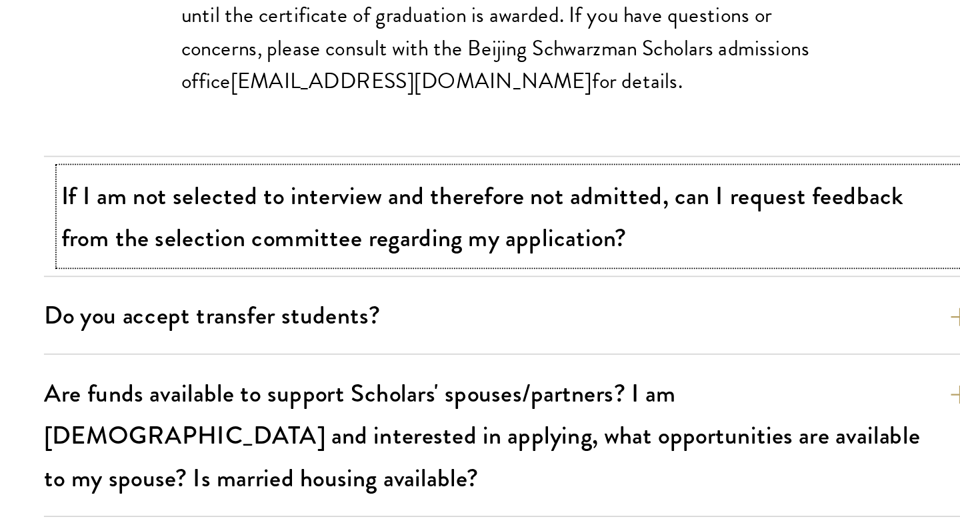
click at [613, 319] on button "If I am not selected to interview and therefore not admitted, can I request fee…" at bounding box center [627, 342] width 540 height 55
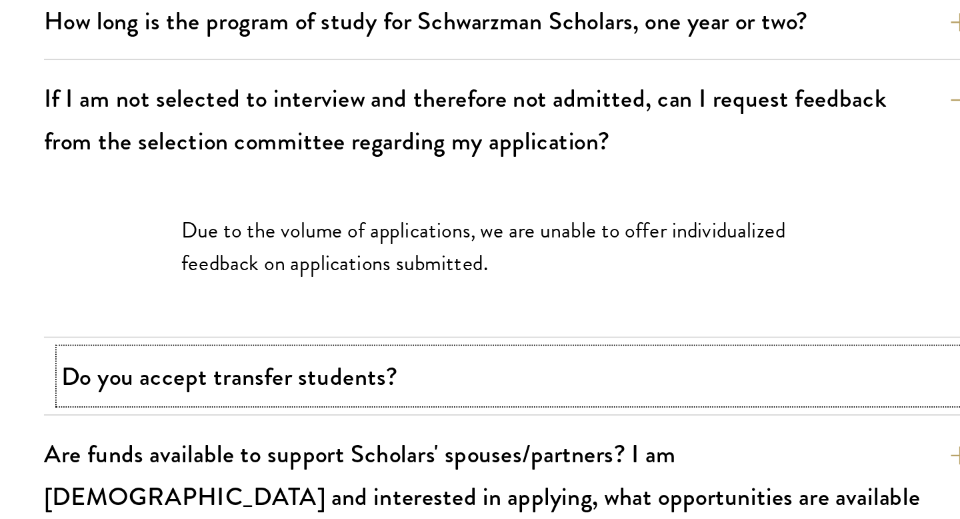
click at [560, 268] on button "Do you accept transfer students?" at bounding box center [627, 283] width 540 height 30
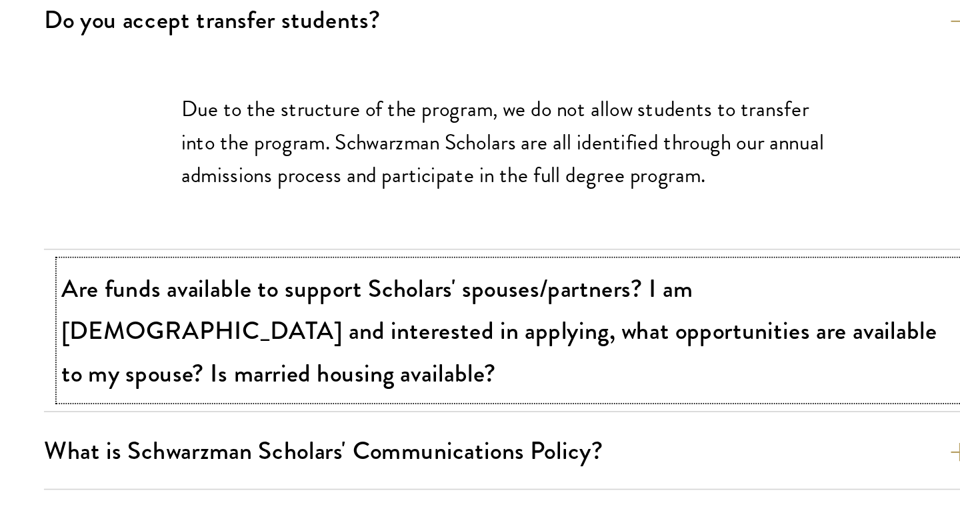
click at [575, 347] on button "Are funds available to support Scholars' spouses/partners? I am married and int…" at bounding box center [627, 372] width 540 height 79
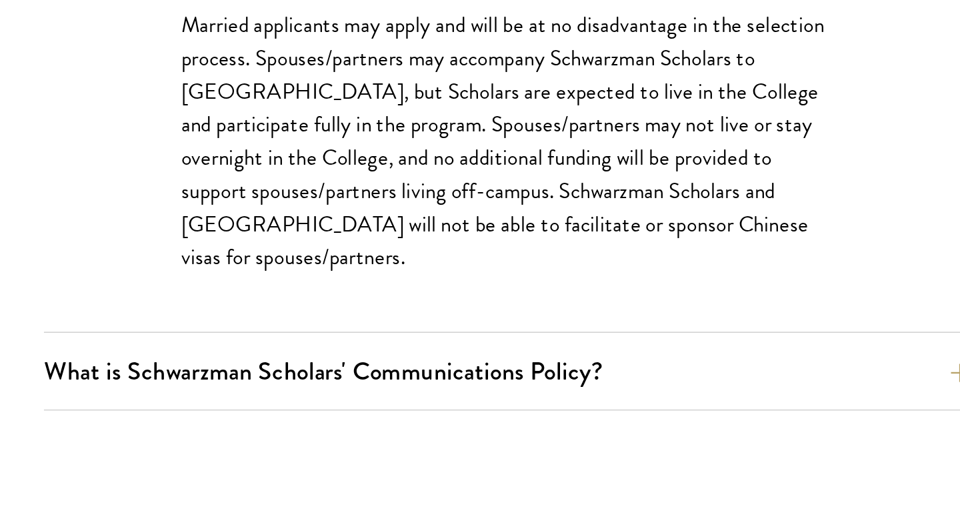
scroll to position [2236, 0]
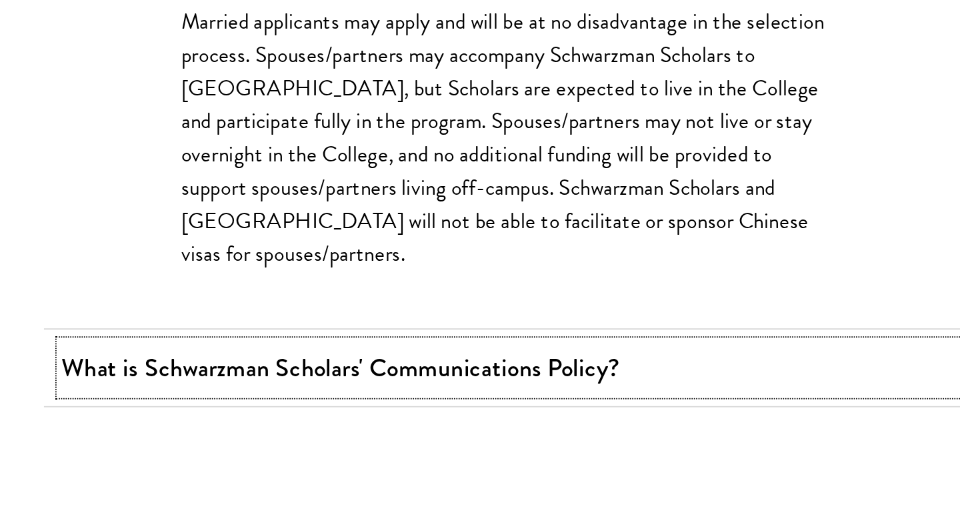
click at [574, 415] on button "What is Schwarzman Scholars' Communications Policy?" at bounding box center [627, 430] width 540 height 30
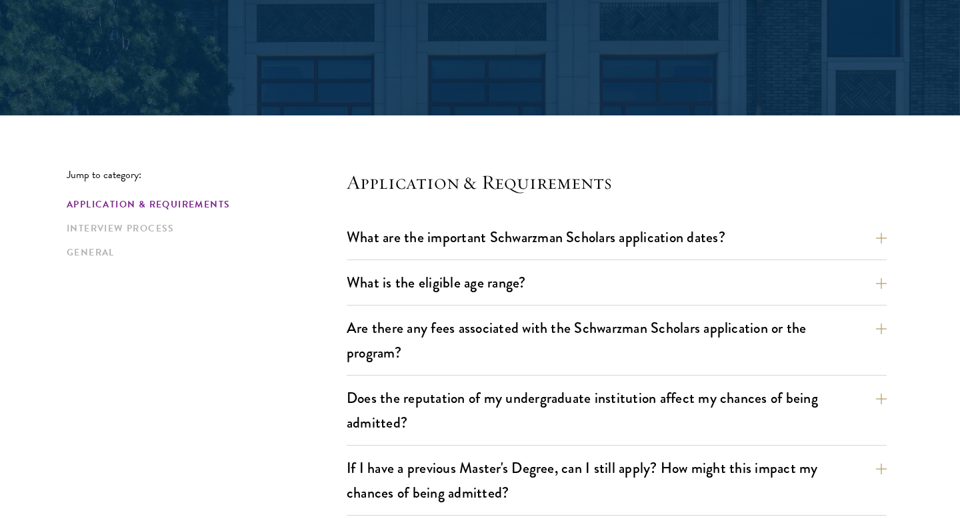
scroll to position [0, 0]
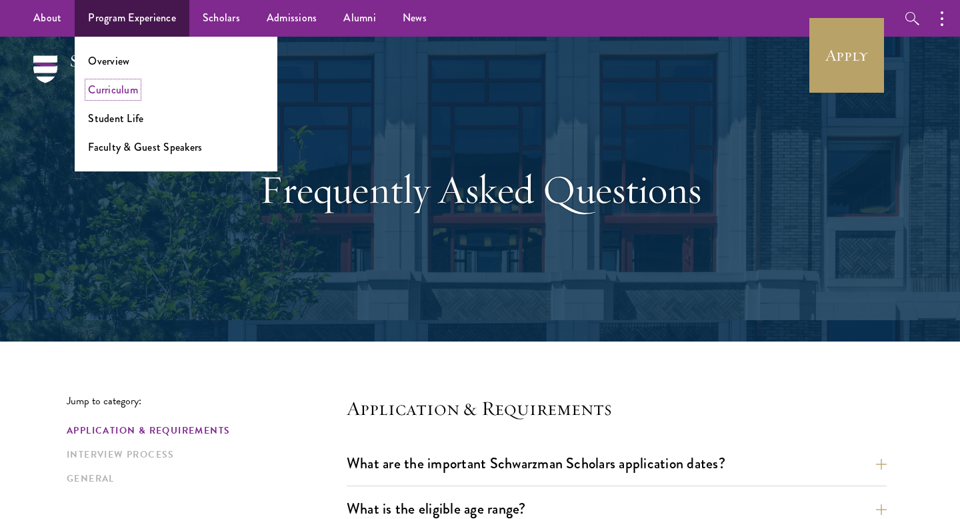
click at [124, 90] on link "Curriculum" at bounding box center [113, 89] width 50 height 15
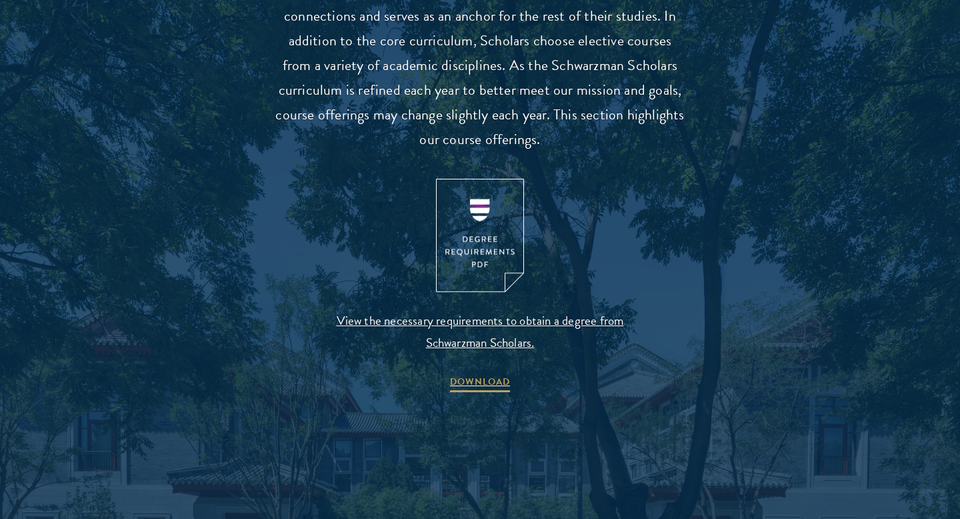
scroll to position [1324, 0]
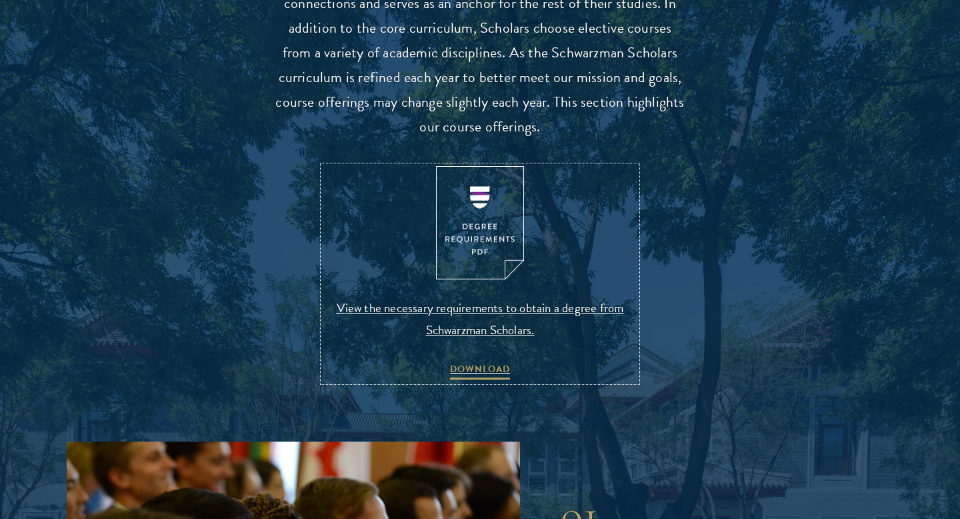
click at [473, 227] on img at bounding box center [480, 223] width 88 height 114
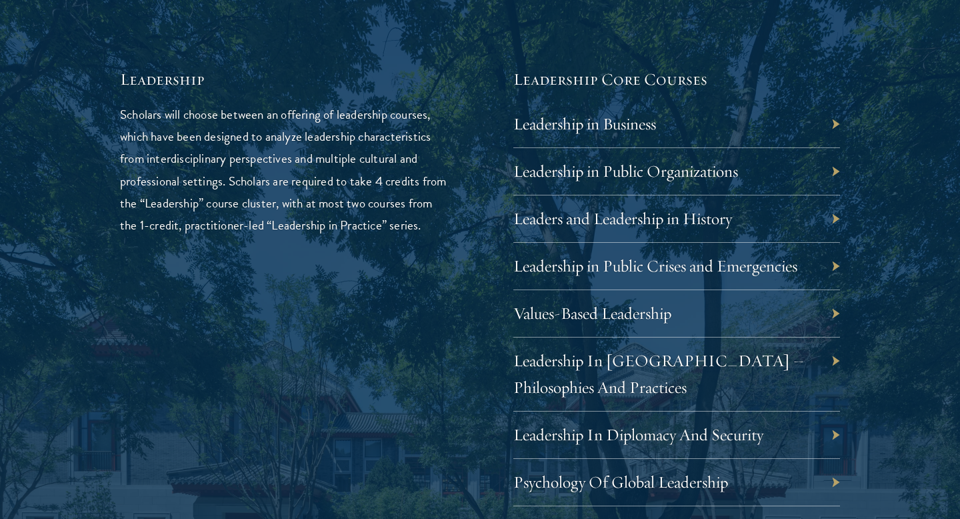
scroll to position [2204, 0]
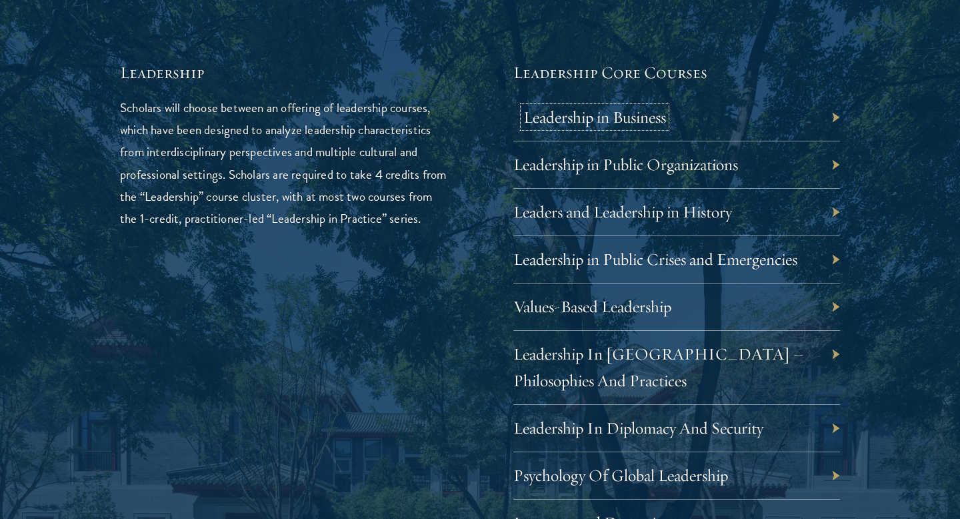
click at [629, 109] on link "Leadership in Business" at bounding box center [594, 117] width 143 height 21
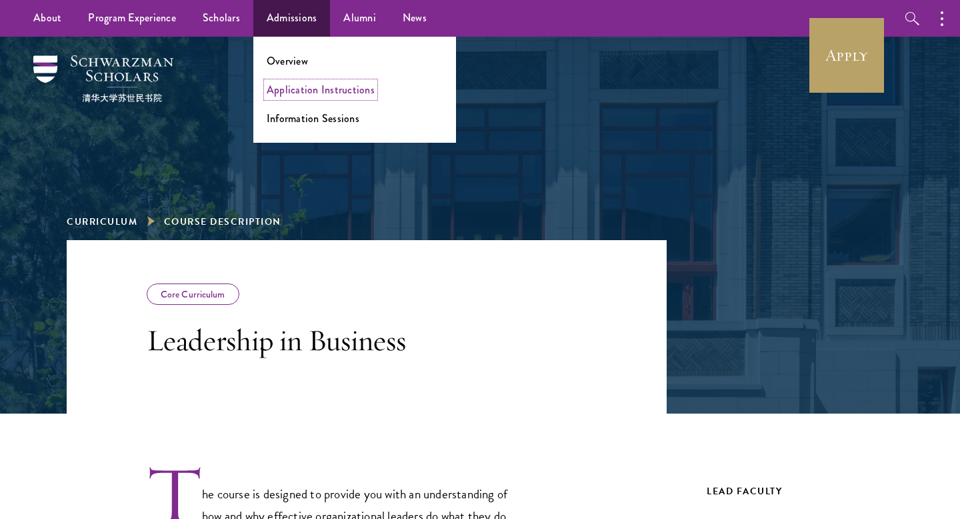
click at [298, 89] on link "Application Instructions" at bounding box center [321, 89] width 108 height 15
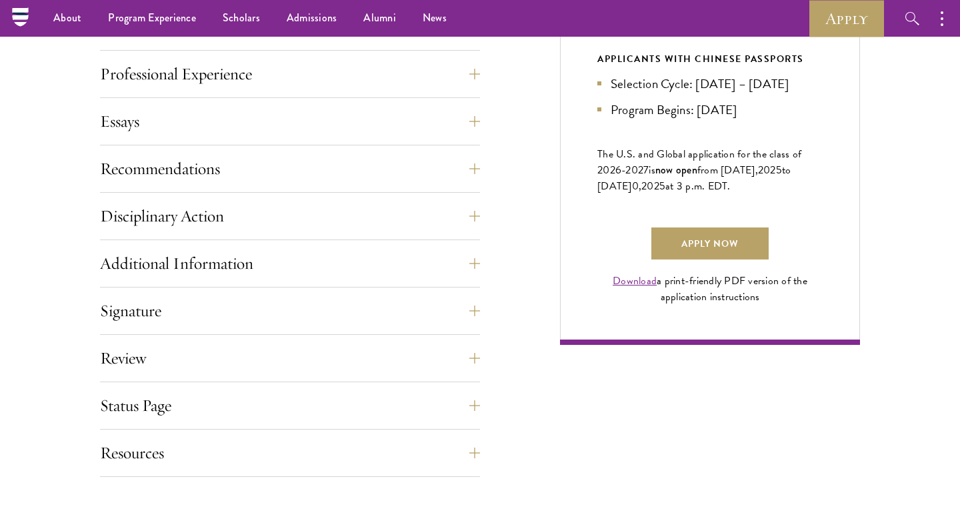
scroll to position [851, 0]
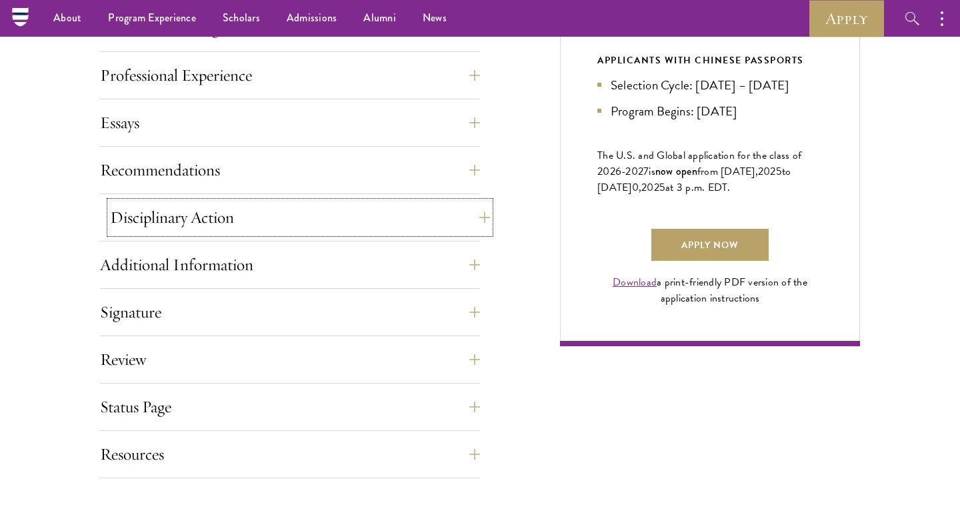
click at [196, 226] on button "Disciplinary Action" at bounding box center [300, 217] width 380 height 32
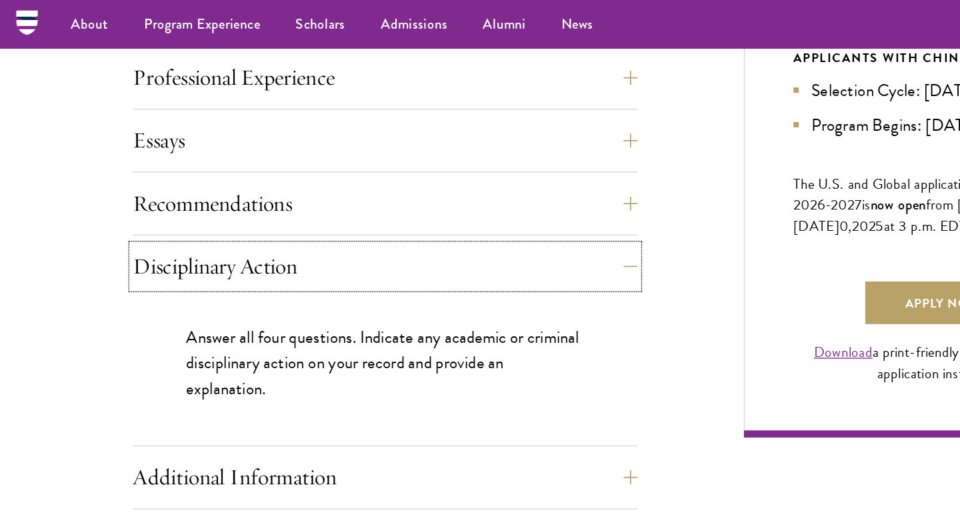
scroll to position [863, 0]
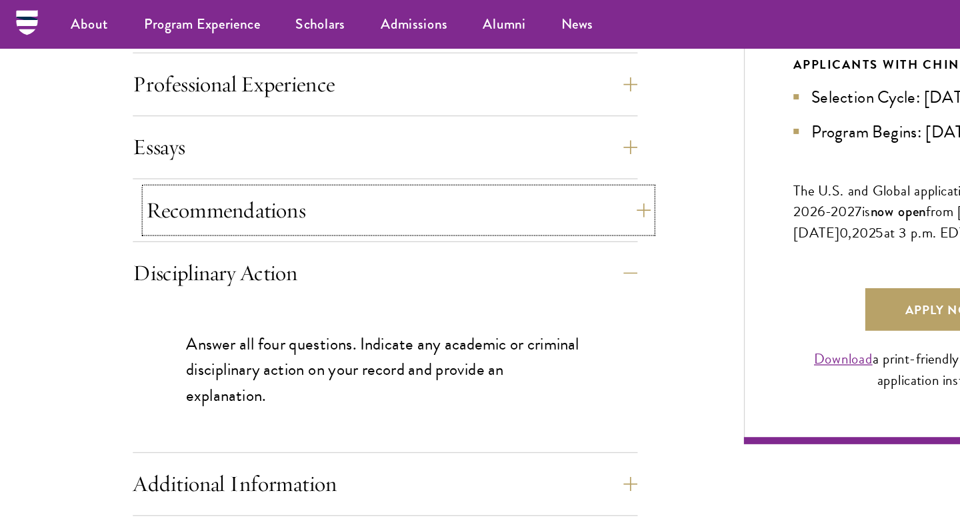
click at [145, 160] on button "Recommendations" at bounding box center [300, 158] width 380 height 32
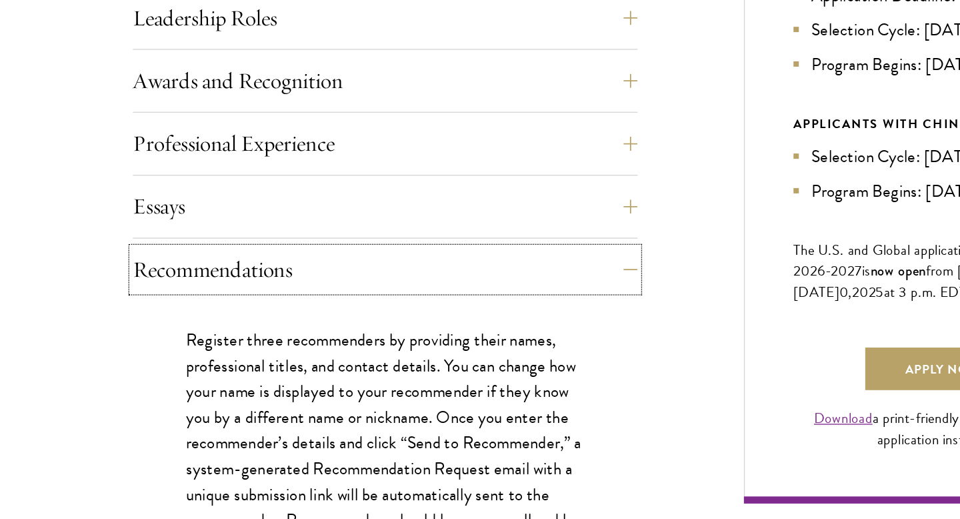
scroll to position [695, 0]
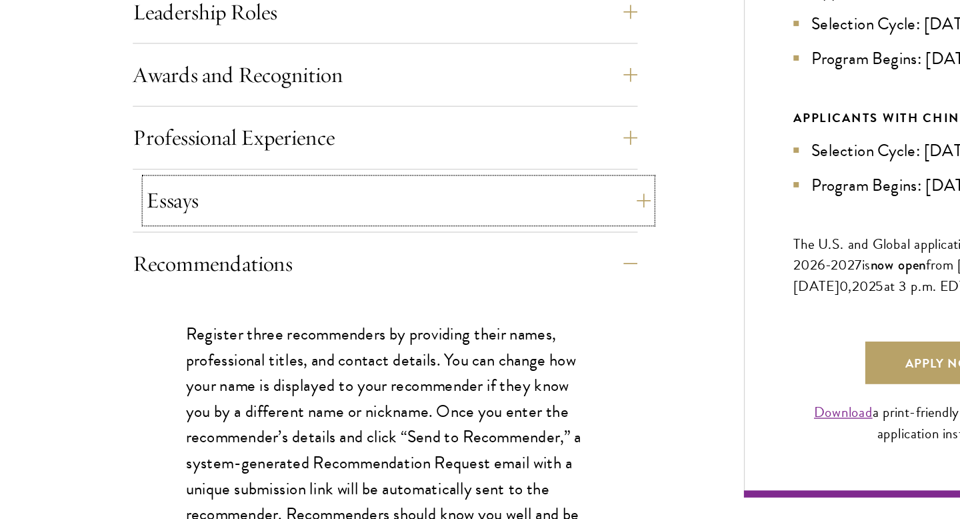
click at [155, 282] on button "Essays" at bounding box center [300, 279] width 380 height 32
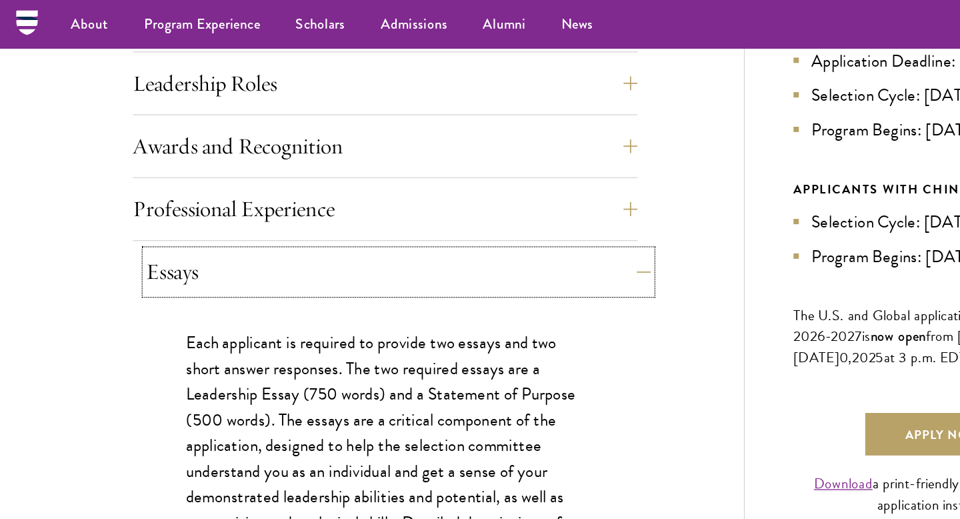
scroll to position [767, 0]
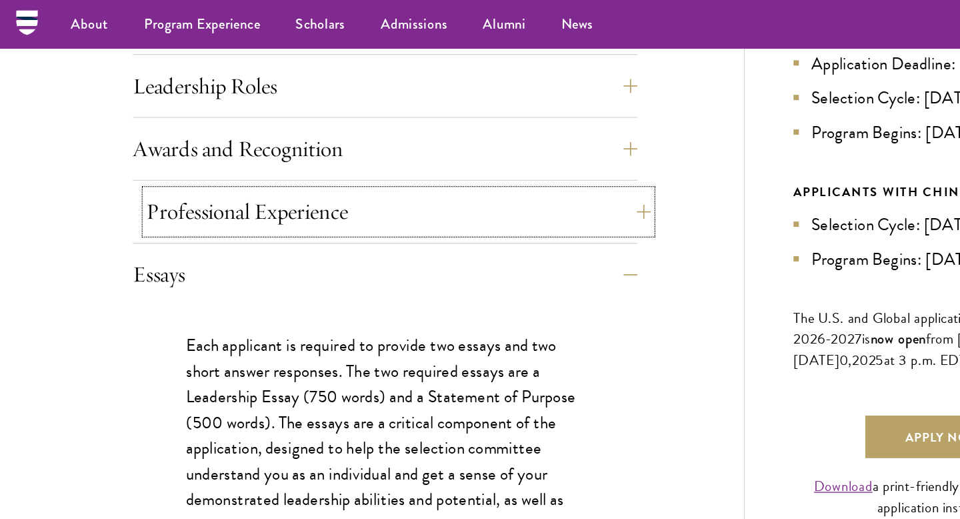
click at [155, 155] on button "Professional Experience" at bounding box center [300, 159] width 380 height 32
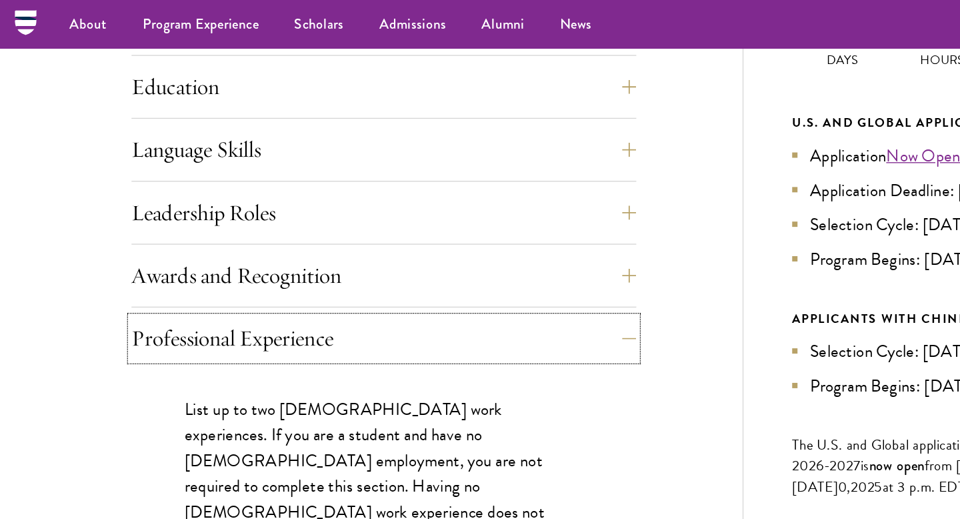
scroll to position [670, 0]
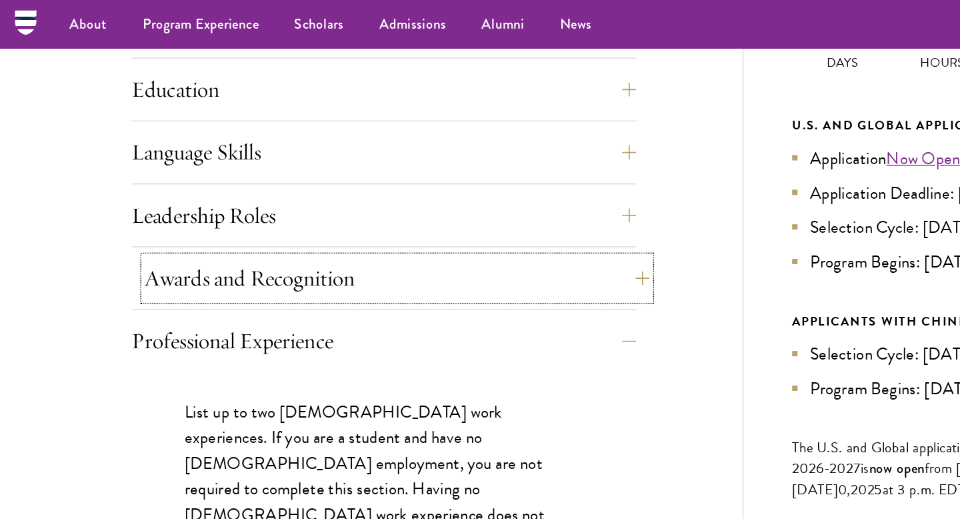
click at [245, 216] on button "Awards and Recognition" at bounding box center [300, 209] width 380 height 32
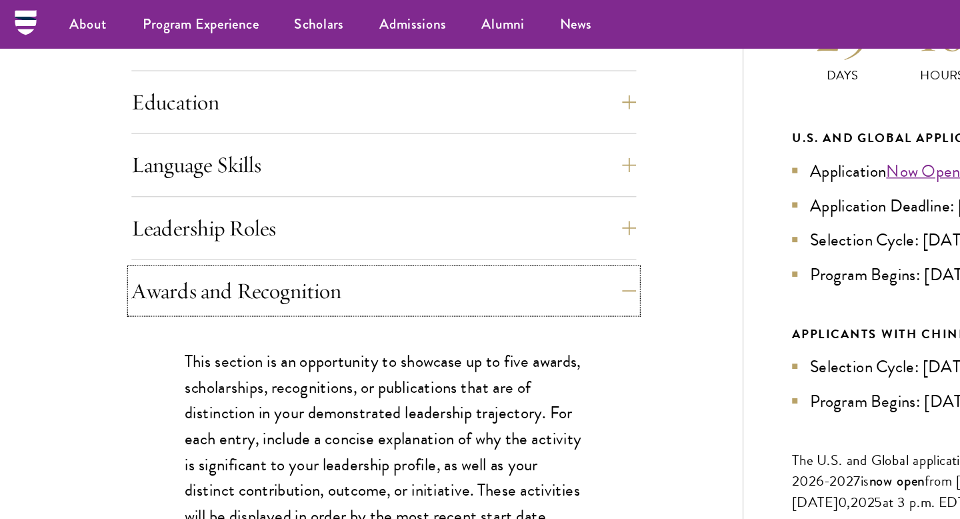
scroll to position [658, 0]
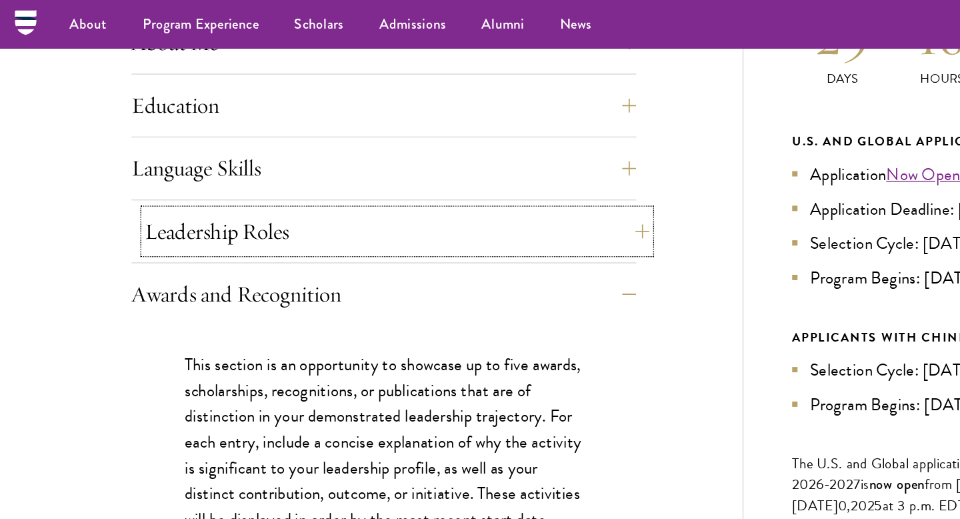
click at [217, 167] on button "Leadership Roles" at bounding box center [300, 174] width 380 height 32
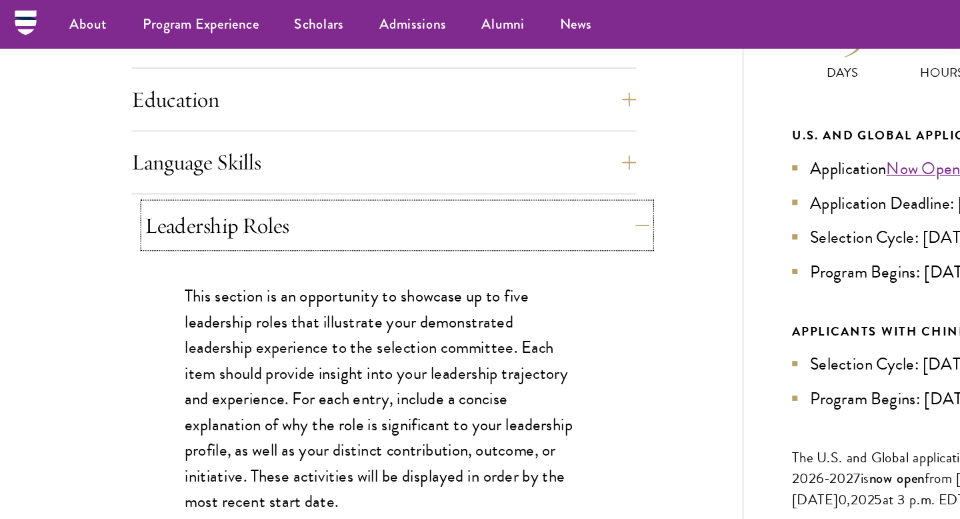
scroll to position [655, 0]
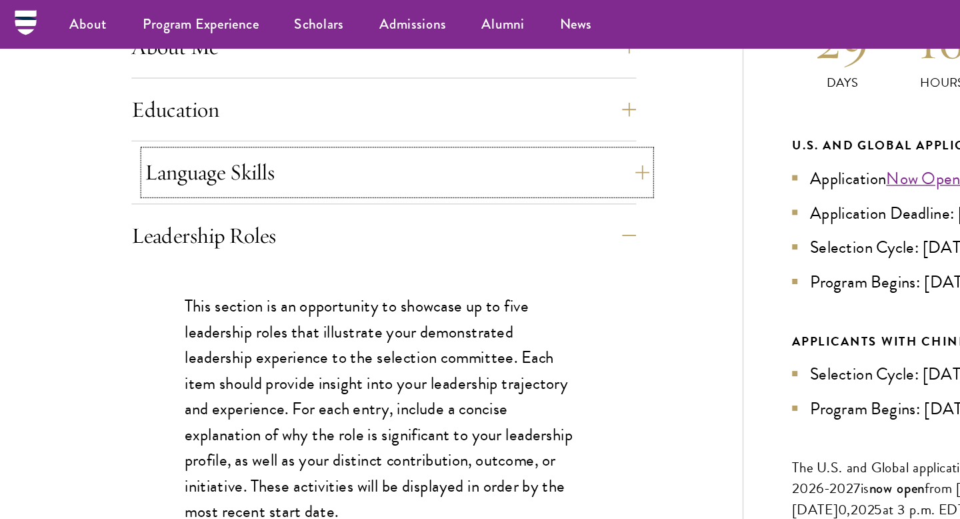
click at [199, 140] on button "Language Skills" at bounding box center [300, 130] width 380 height 32
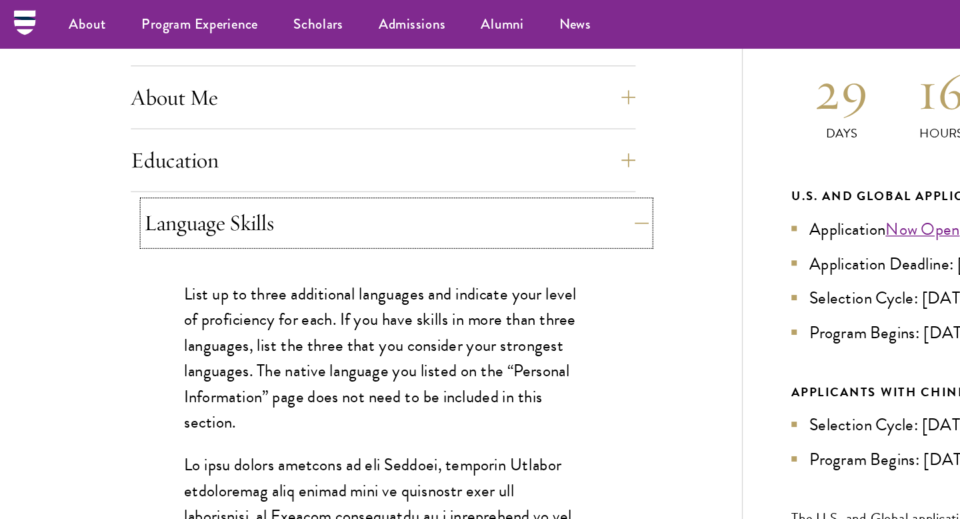
scroll to position [616, 0]
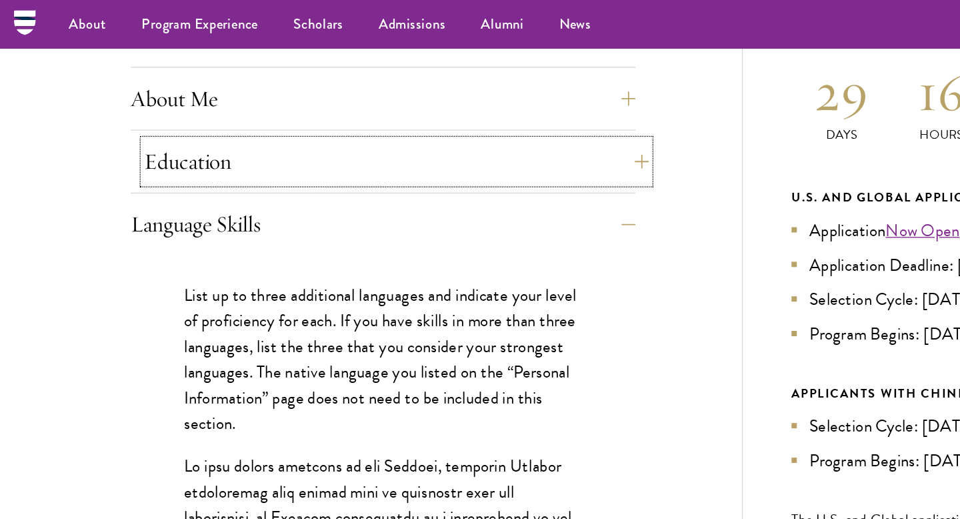
click at [197, 132] on button "Education" at bounding box center [300, 121] width 380 height 32
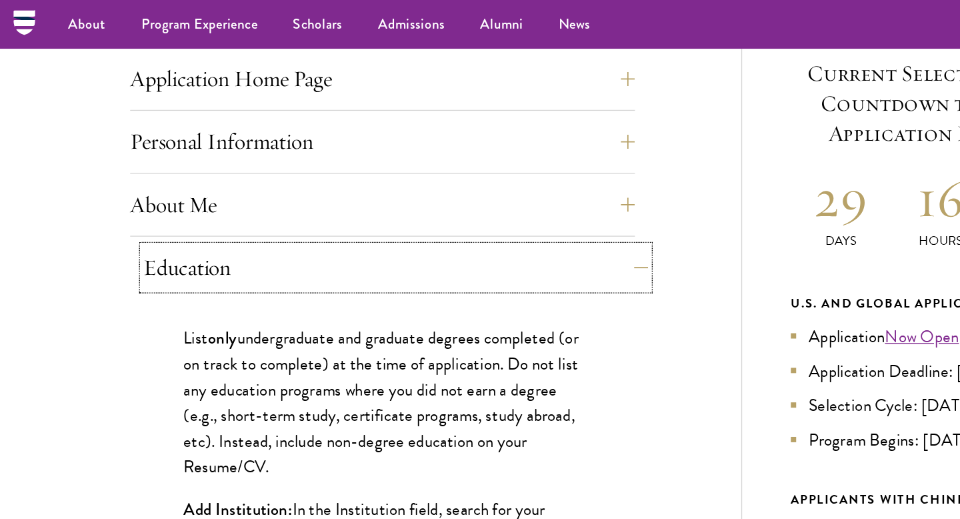
scroll to position [493, 0]
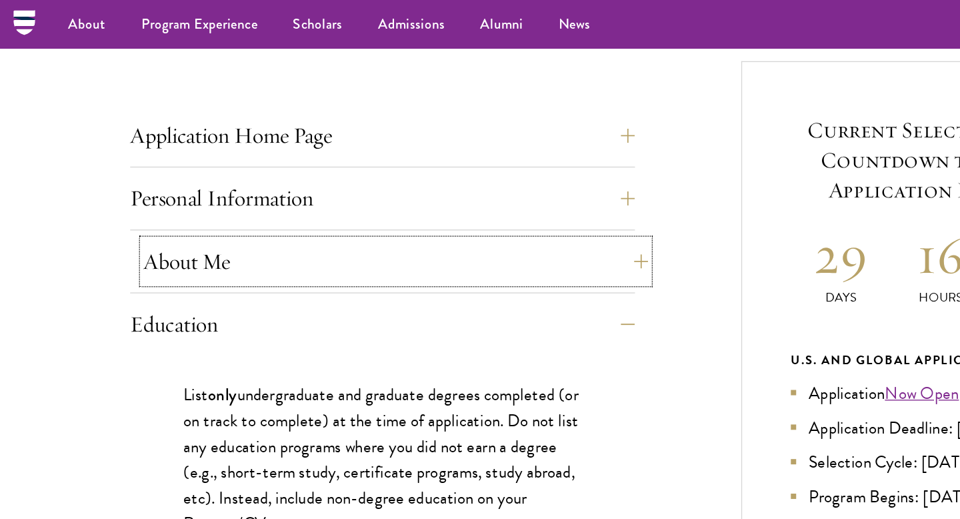
click at [229, 186] on button "About Me" at bounding box center [300, 197] width 380 height 32
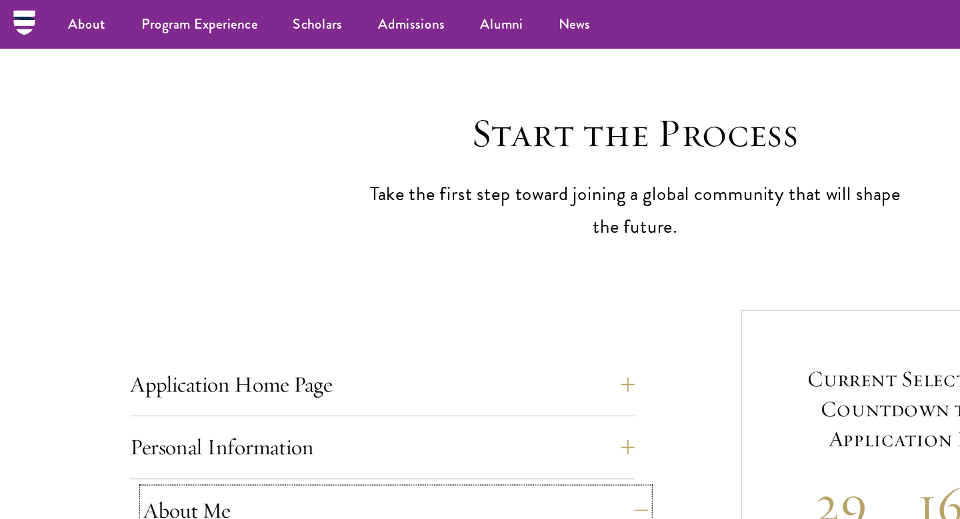
scroll to position [277, 0]
